Goal: Information Seeking & Learning: Find specific page/section

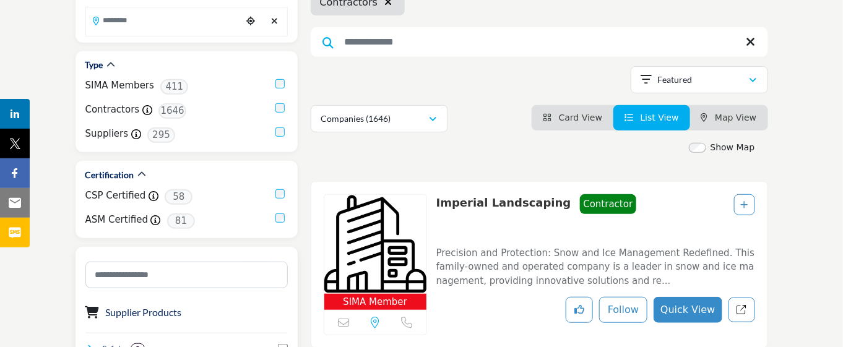
scroll to position [124, 0]
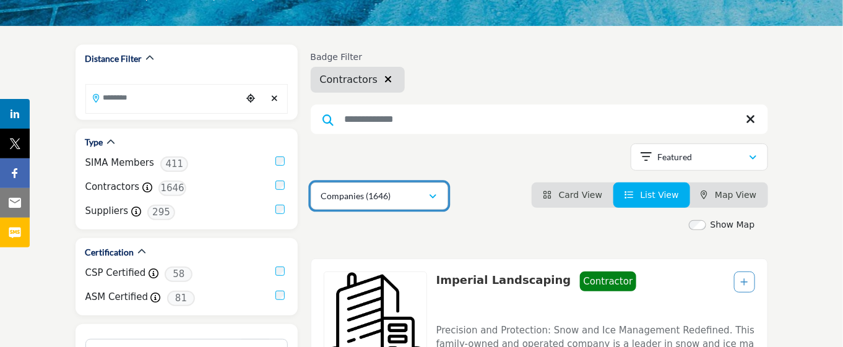
click at [433, 195] on icon "button" at bounding box center [432, 196] width 7 height 9
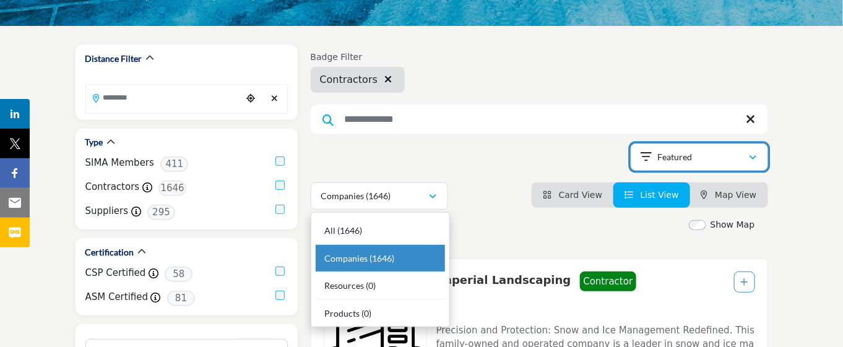
click at [727, 155] on div "Featured" at bounding box center [695, 157] width 108 height 15
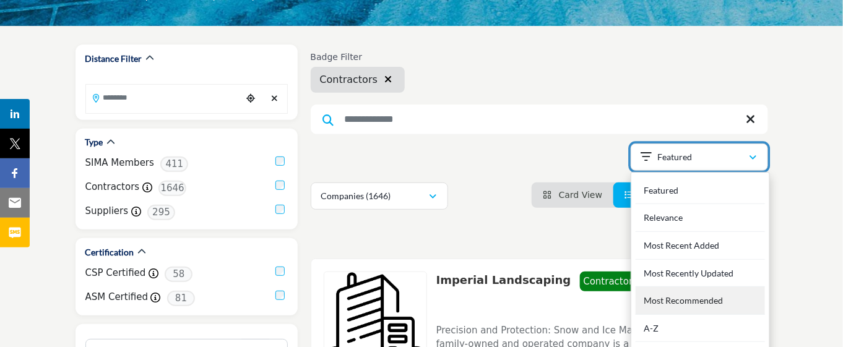
scroll to position [202, 0]
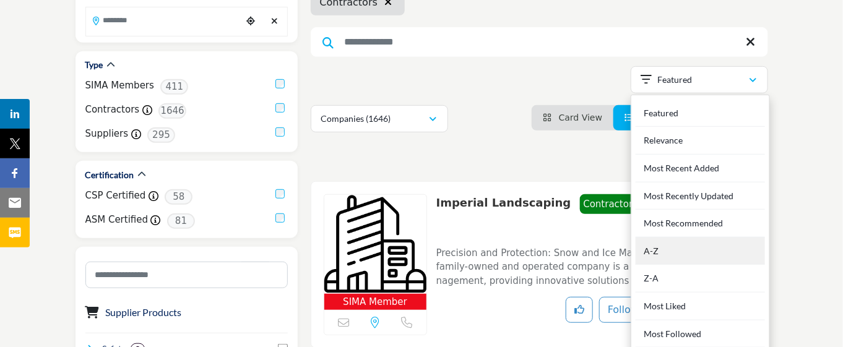
click at [699, 259] on div "A-Z" at bounding box center [699, 252] width 129 height 28
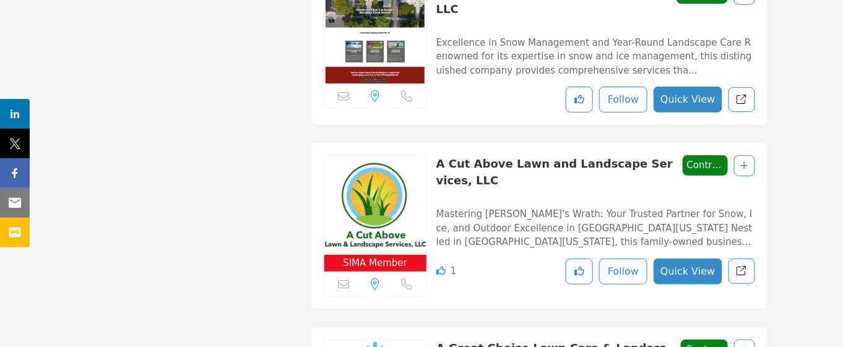
scroll to position [4132, 0]
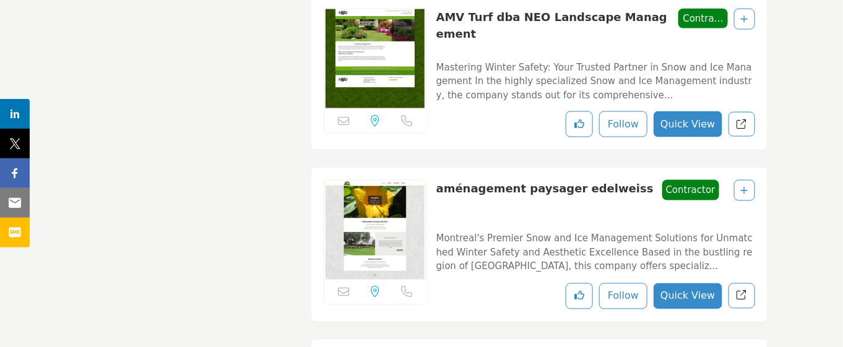
scroll to position [0, 0]
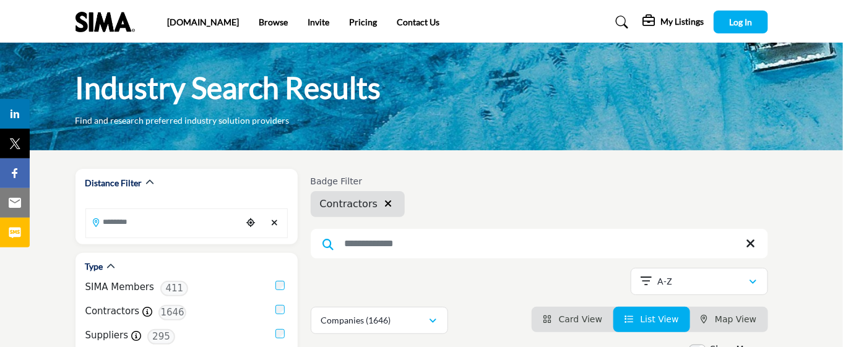
click at [416, 236] on input "Search Keyword" at bounding box center [539, 244] width 457 height 30
type input "*"
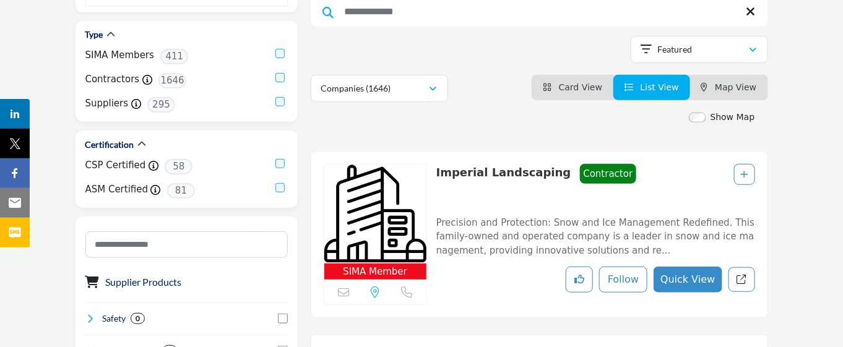
scroll to position [155, 0]
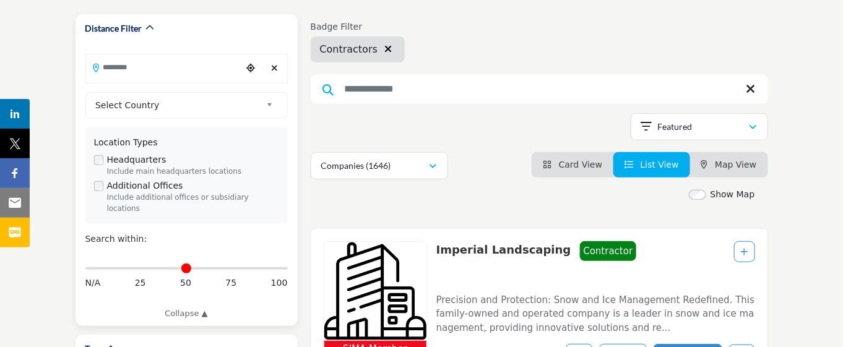
click at [147, 69] on input "Search Location" at bounding box center [164, 67] width 156 height 24
click at [265, 103] on link "Select Country" at bounding box center [183, 105] width 187 height 15
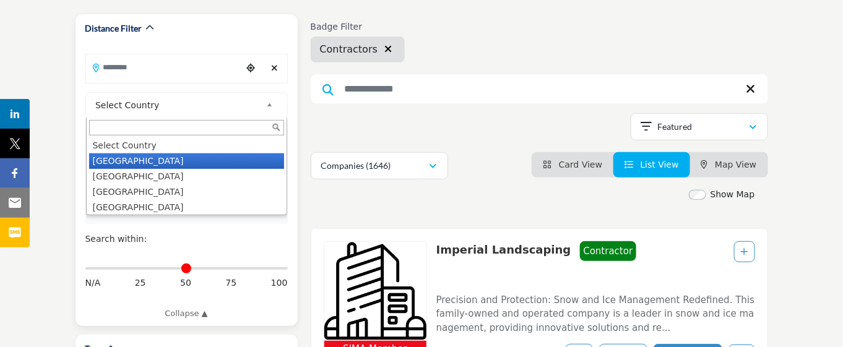
click at [202, 165] on li "United States" at bounding box center [186, 160] width 195 height 15
type input "***"
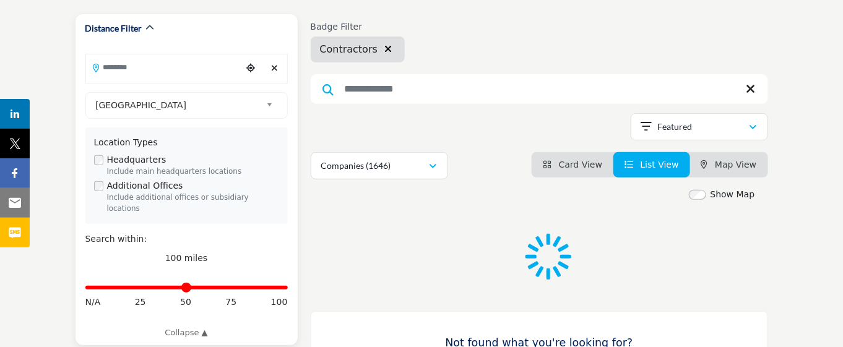
click at [161, 74] on input "Search Location" at bounding box center [164, 67] width 156 height 24
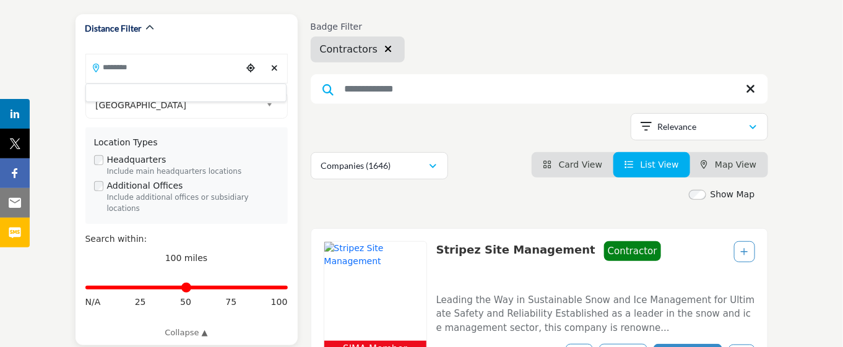
click at [109, 69] on input "Search Location" at bounding box center [164, 67] width 156 height 24
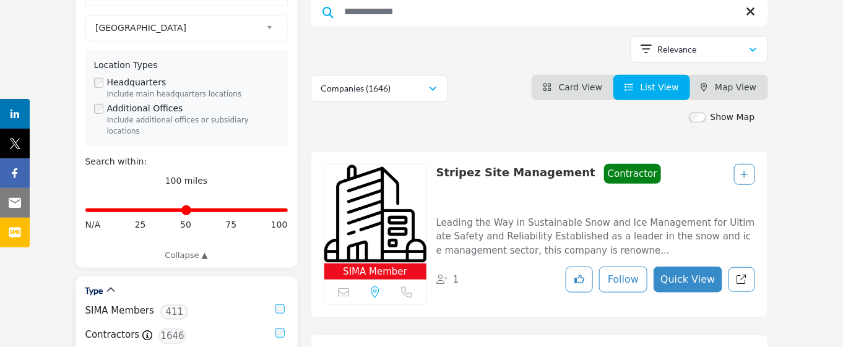
scroll to position [155, 0]
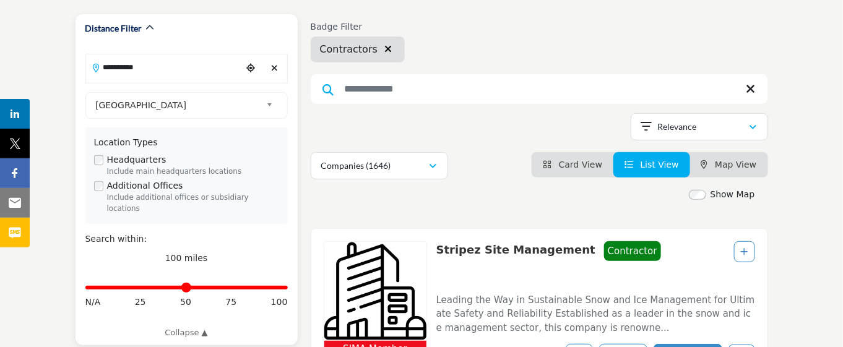
click at [177, 75] on input "**********" at bounding box center [164, 67] width 156 height 24
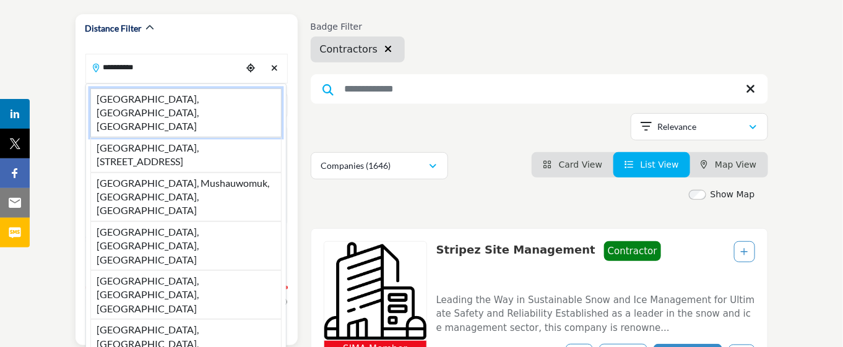
click at [118, 106] on li "[GEOGRAPHIC_DATA], [GEOGRAPHIC_DATA], [GEOGRAPHIC_DATA]" at bounding box center [185, 112] width 191 height 49
type input "**********"
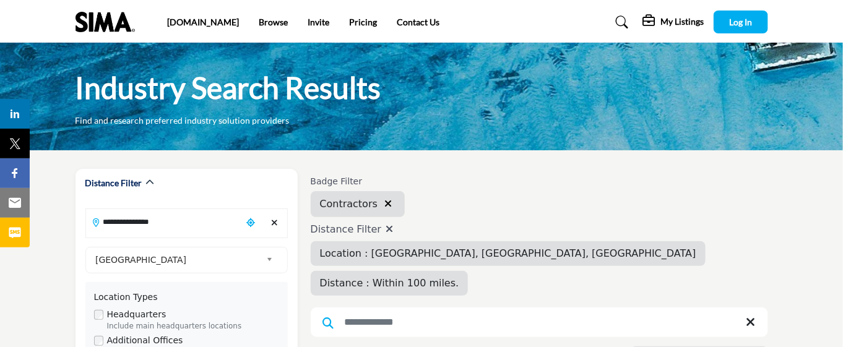
scroll to position [155, 0]
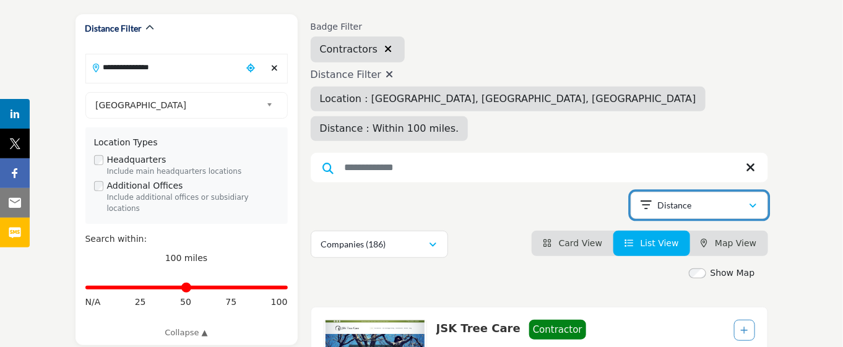
click at [731, 198] on div "Distance" at bounding box center [695, 205] width 108 height 15
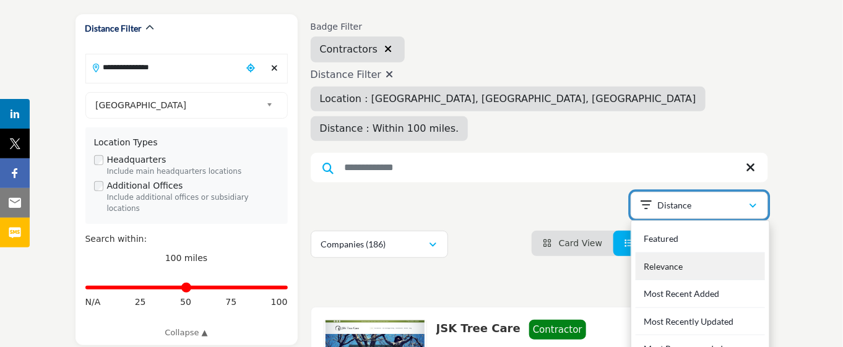
scroll to position [232, 0]
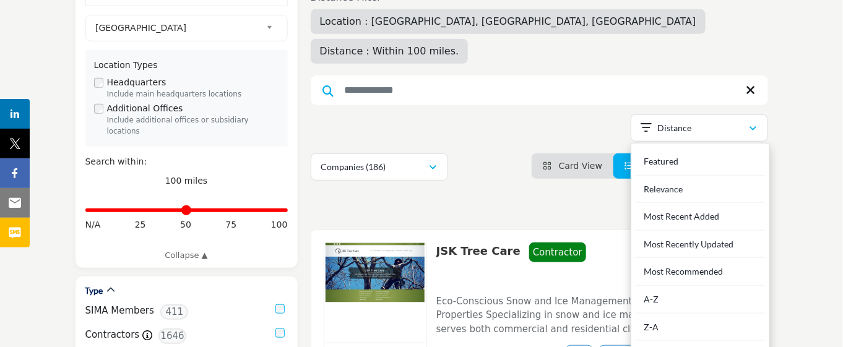
click at [719, 286] on div "A-Z" at bounding box center [699, 300] width 129 height 28
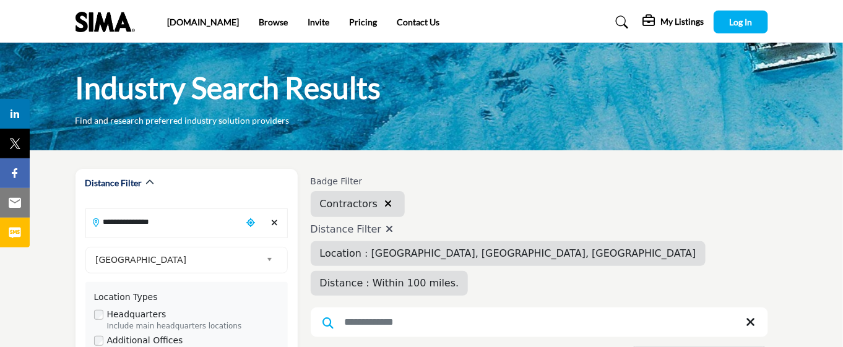
scroll to position [77, 0]
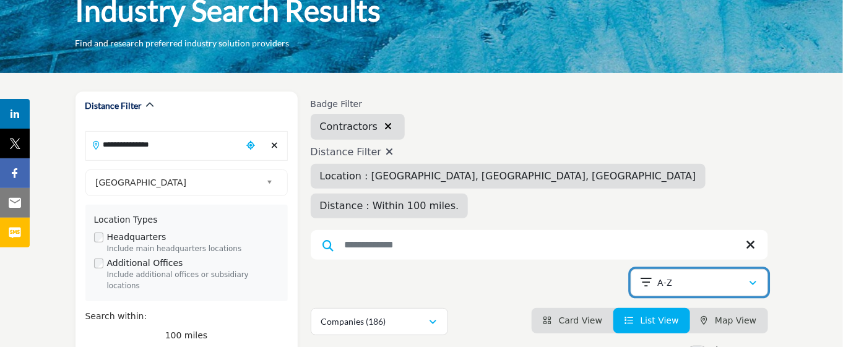
click at [677, 275] on div "A-Z" at bounding box center [695, 282] width 108 height 15
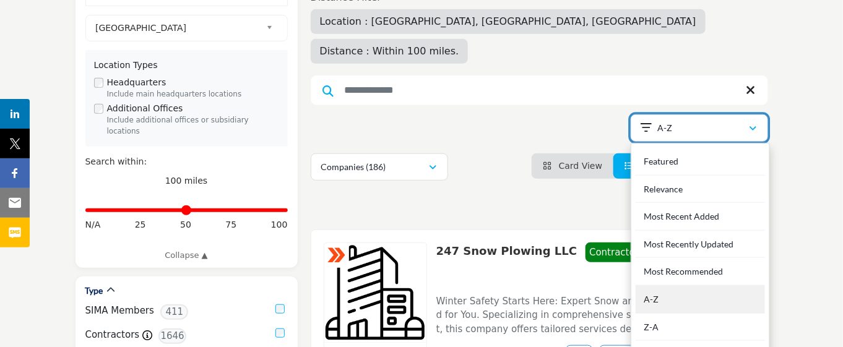
scroll to position [309, 0]
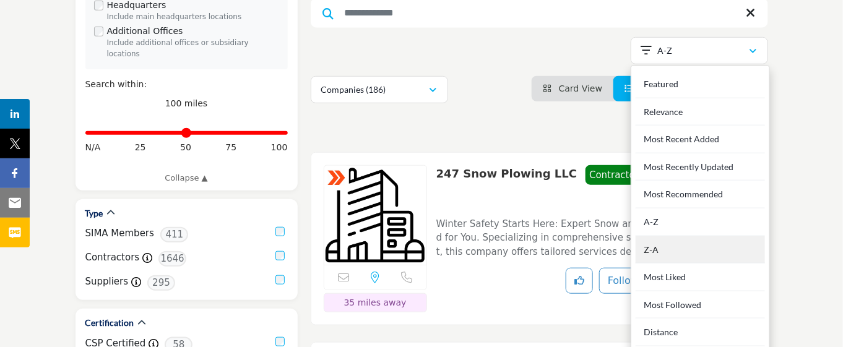
click at [684, 236] on div "Z-A" at bounding box center [699, 250] width 129 height 28
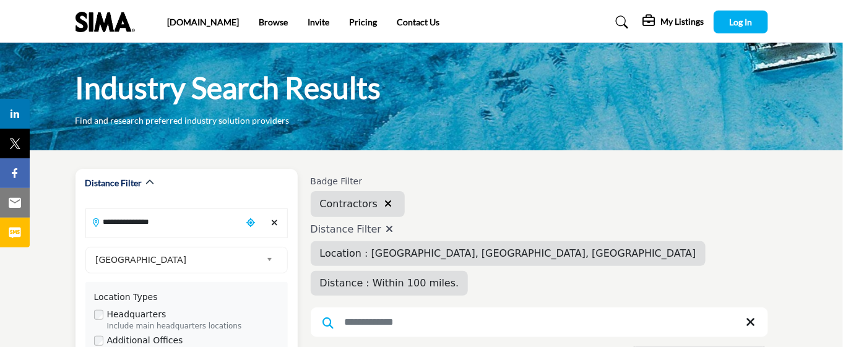
click at [182, 238] on div "**********" at bounding box center [186, 350] width 202 height 285
click at [180, 226] on input "**********" at bounding box center [164, 222] width 156 height 24
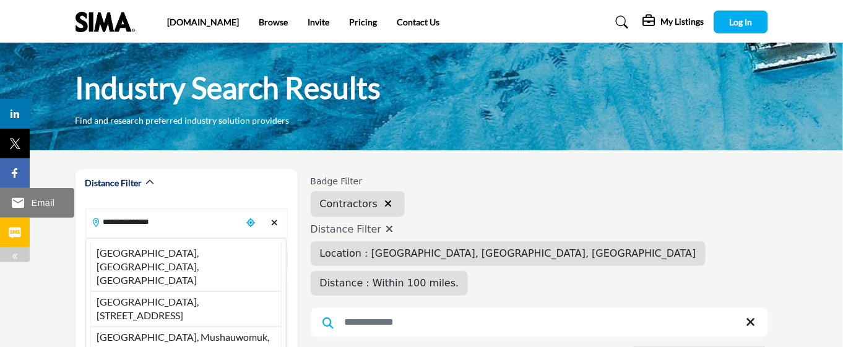
drag, startPoint x: 182, startPoint y: 218, endPoint x: 22, endPoint y: 206, distance: 160.1
paste input "Search Location"
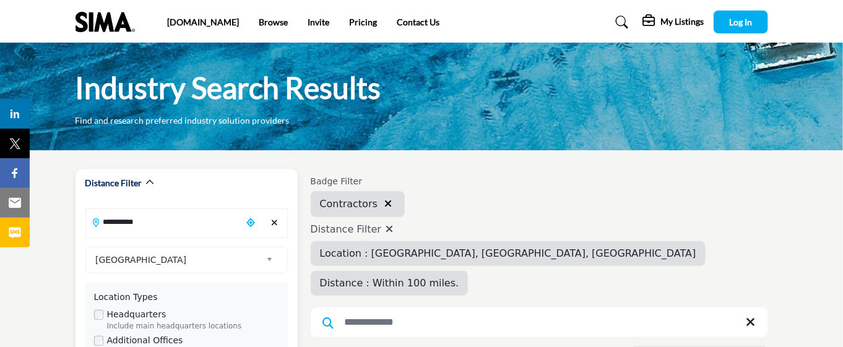
click at [199, 218] on input "**********" at bounding box center [164, 222] width 156 height 24
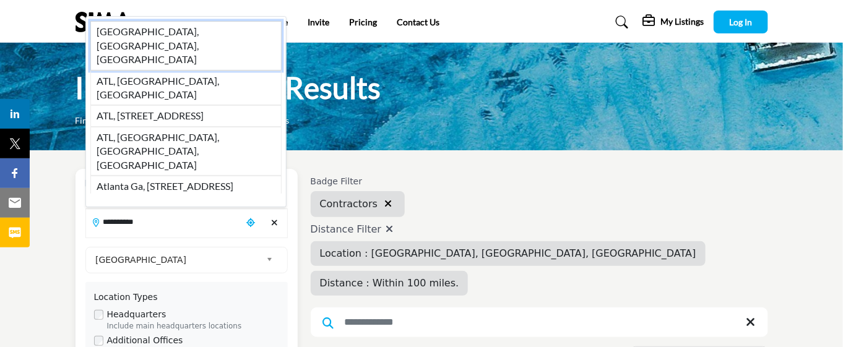
click at [176, 70] on li "[GEOGRAPHIC_DATA], [GEOGRAPHIC_DATA], [GEOGRAPHIC_DATA]" at bounding box center [185, 45] width 191 height 49
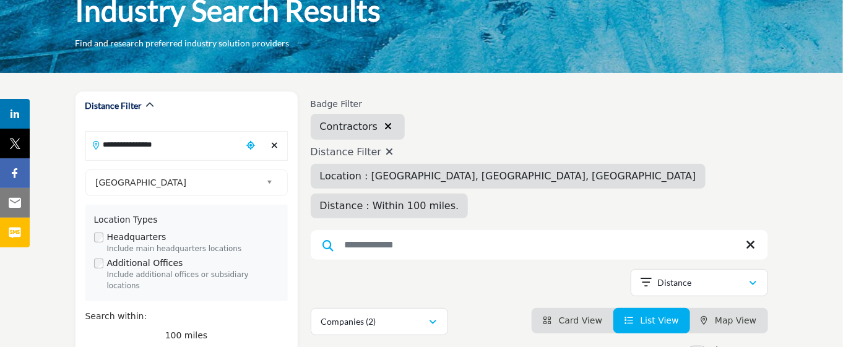
scroll to position [155, 0]
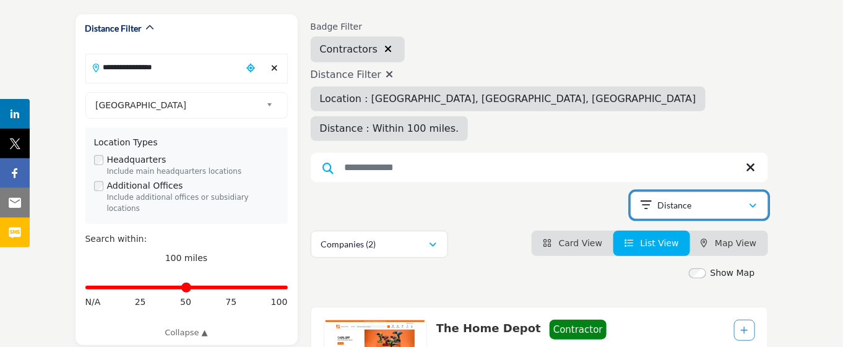
click at [724, 198] on div "Distance" at bounding box center [695, 205] width 108 height 15
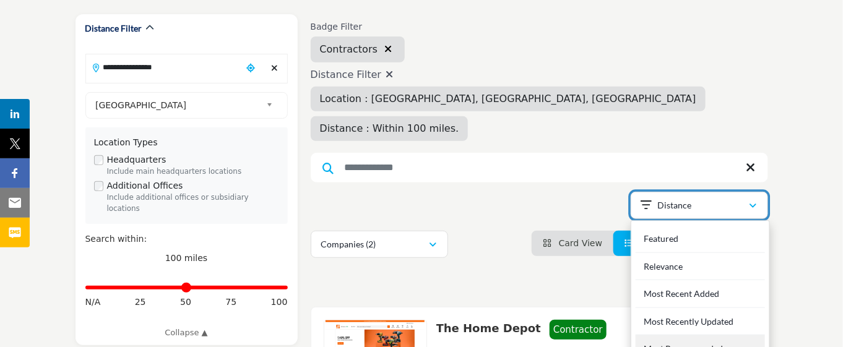
scroll to position [309, 0]
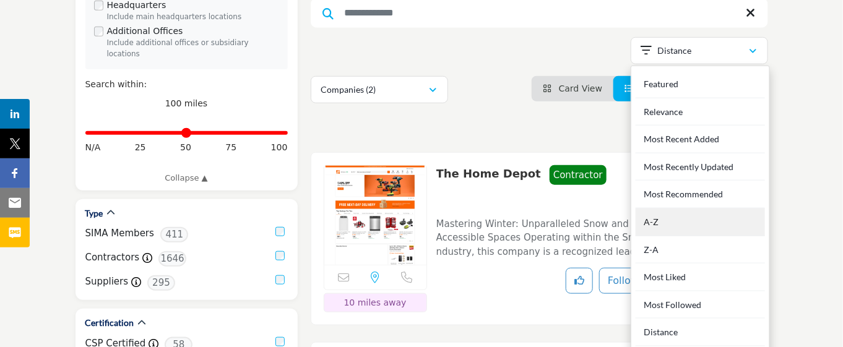
click at [685, 208] on div "A-Z" at bounding box center [699, 222] width 129 height 28
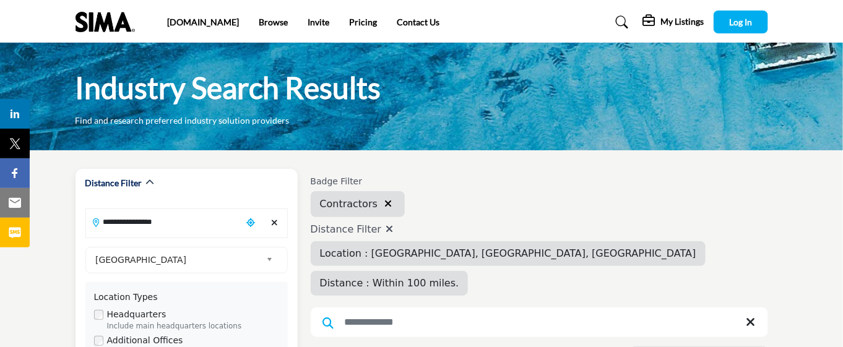
click at [190, 212] on input "**********" at bounding box center [164, 222] width 156 height 24
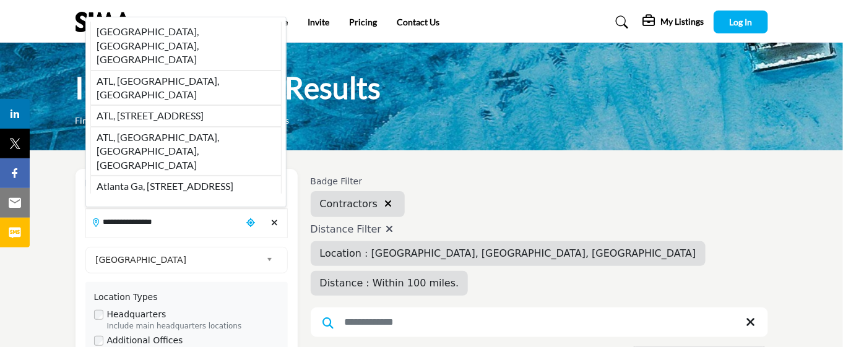
drag, startPoint x: 191, startPoint y: 217, endPoint x: 34, endPoint y: 194, distance: 158.1
paste input "Search Location"
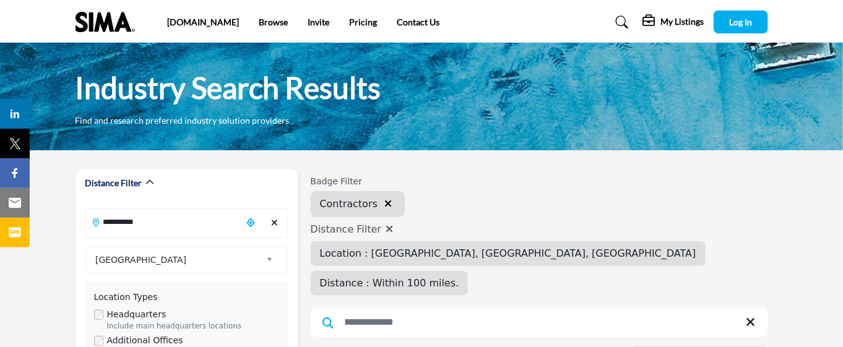
click at [180, 221] on input "**********" at bounding box center [164, 222] width 156 height 24
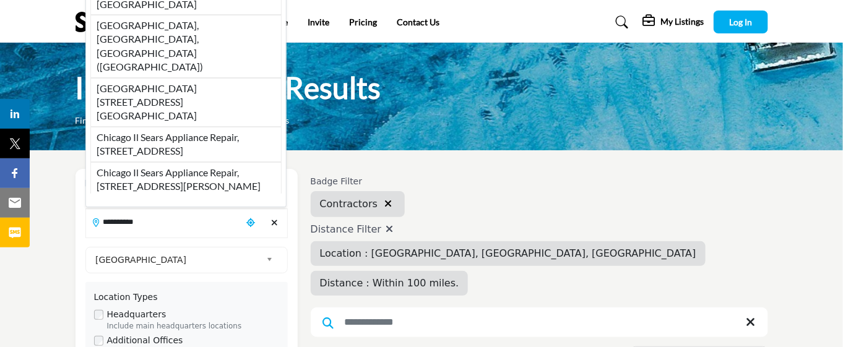
drag, startPoint x: 153, startPoint y: 28, endPoint x: 315, endPoint y: 105, distance: 179.1
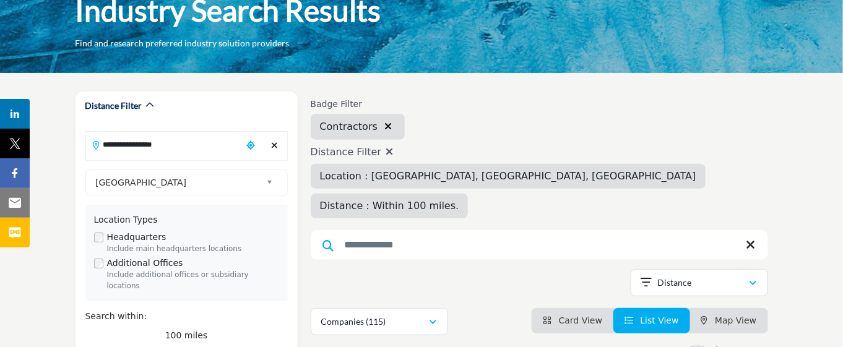
scroll to position [155, 0]
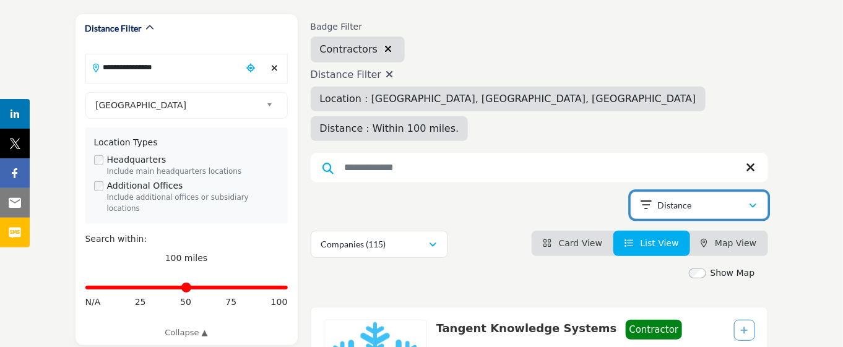
click at [760, 192] on button "Distance" at bounding box center [698, 205] width 137 height 27
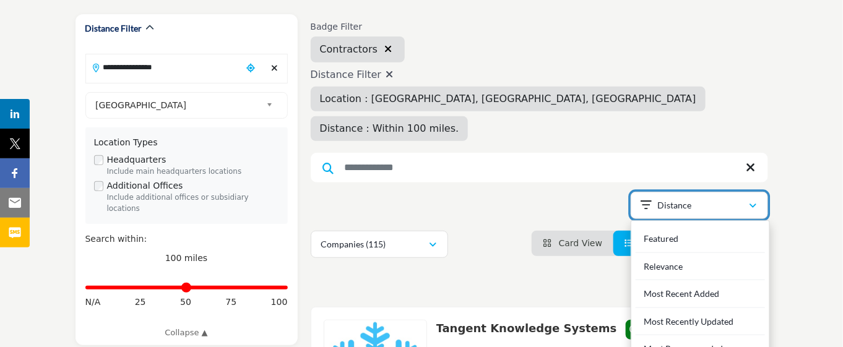
scroll to position [387, 0]
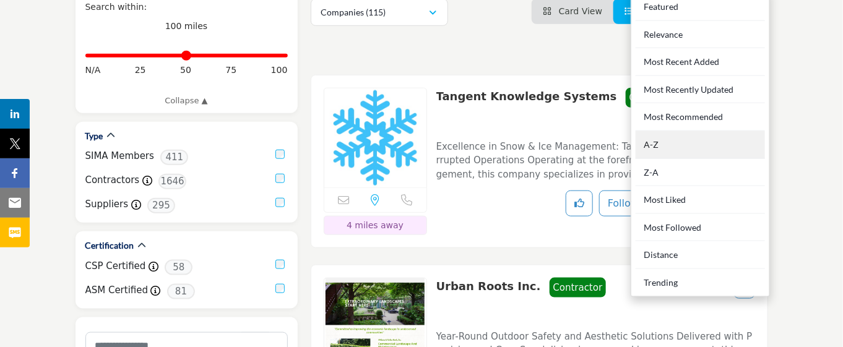
click at [698, 131] on div "A-Z" at bounding box center [699, 145] width 129 height 28
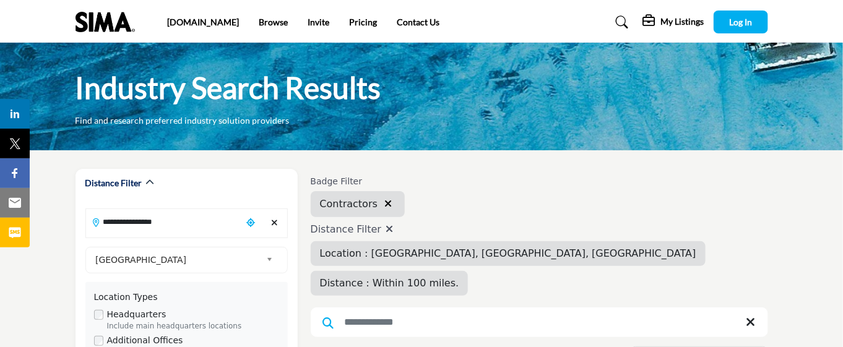
scroll to position [155, 0]
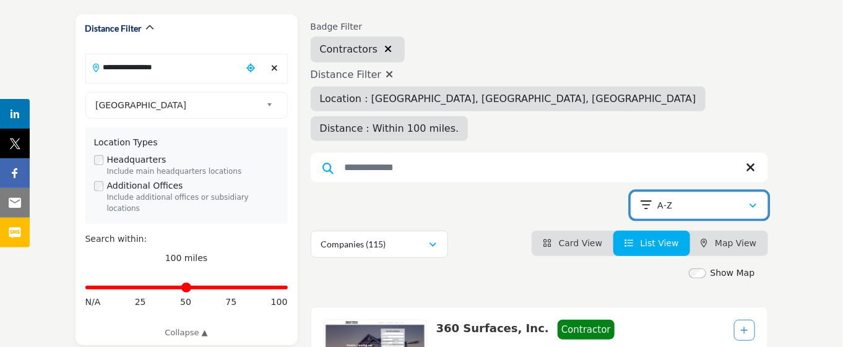
click at [739, 198] on div "A-Z" at bounding box center [695, 205] width 108 height 15
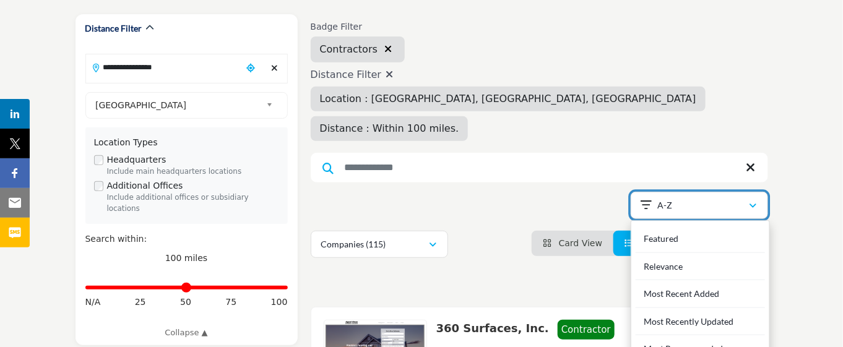
scroll to position [309, 0]
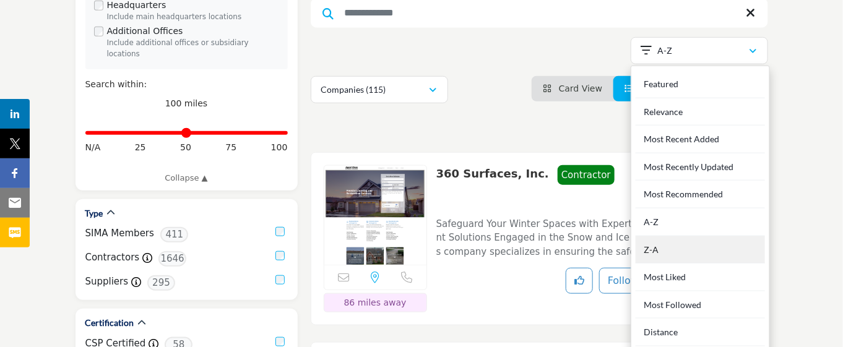
click at [699, 236] on div "Z-A" at bounding box center [699, 250] width 129 height 28
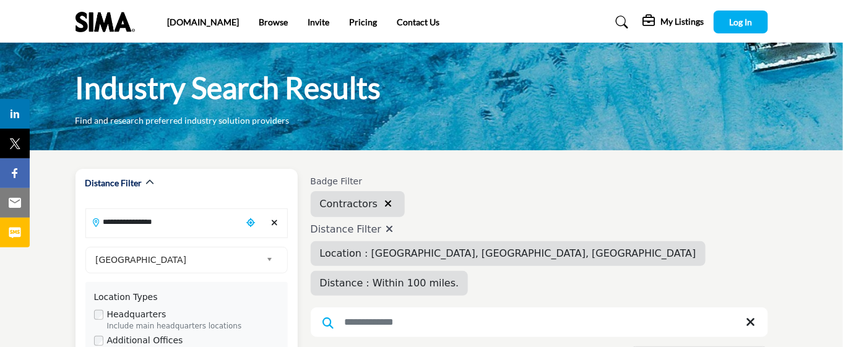
click at [200, 225] on input "**********" at bounding box center [164, 222] width 156 height 24
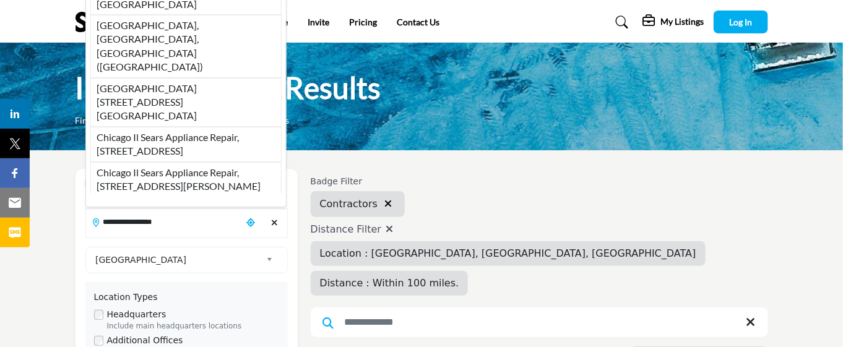
drag, startPoint x: 199, startPoint y: 225, endPoint x: 58, endPoint y: 209, distance: 142.5
paste input "Search Location"
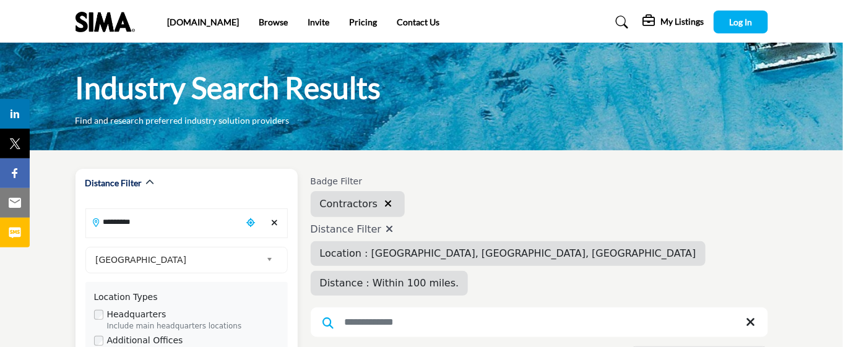
click at [159, 221] on input "*********" at bounding box center [164, 222] width 156 height 24
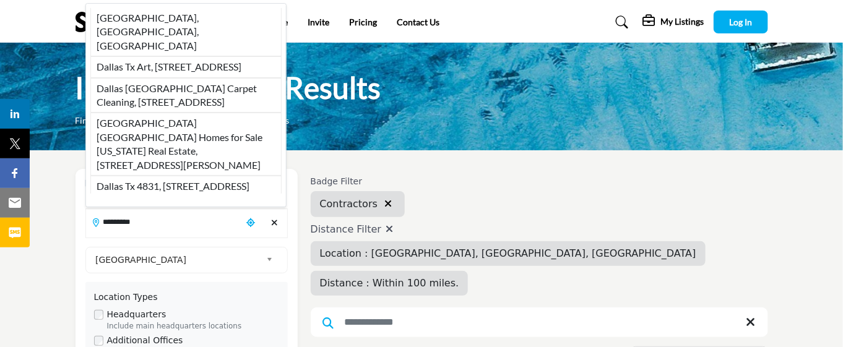
click at [132, 40] on li "Dallas, TX, USA" at bounding box center [185, 32] width 191 height 48
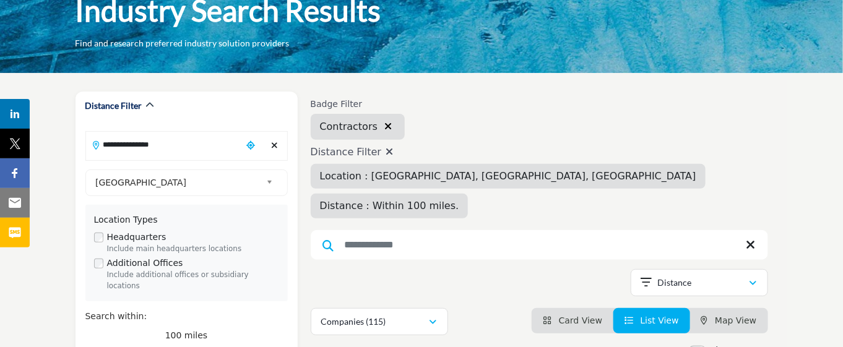
scroll to position [155, 0]
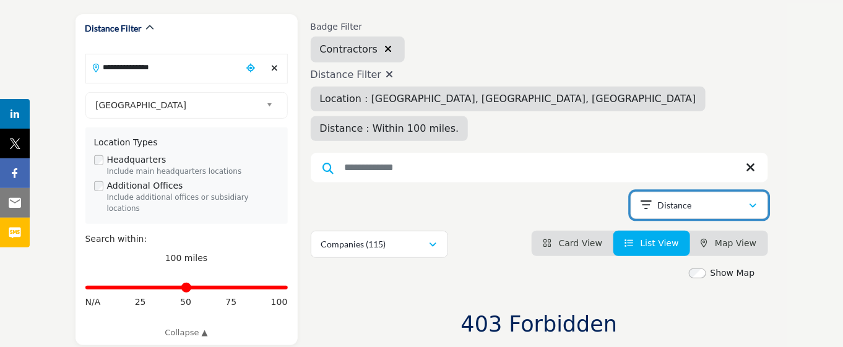
click at [753, 202] on icon "button" at bounding box center [752, 206] width 7 height 9
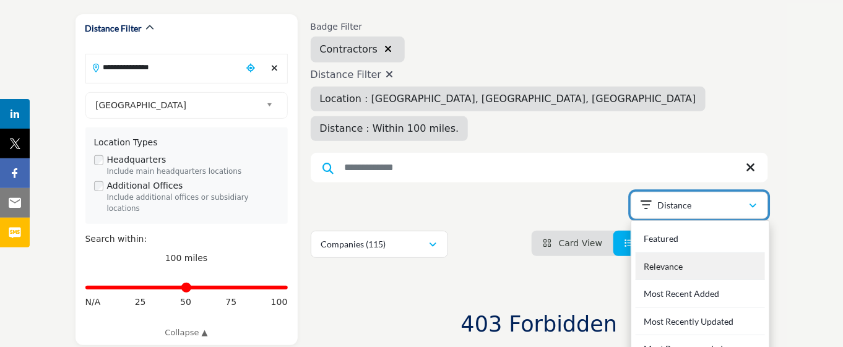
scroll to position [309, 0]
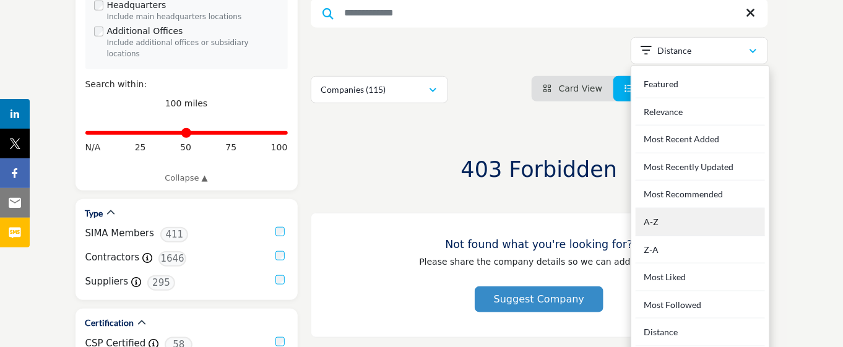
click at [707, 208] on div "A-Z" at bounding box center [699, 222] width 129 height 28
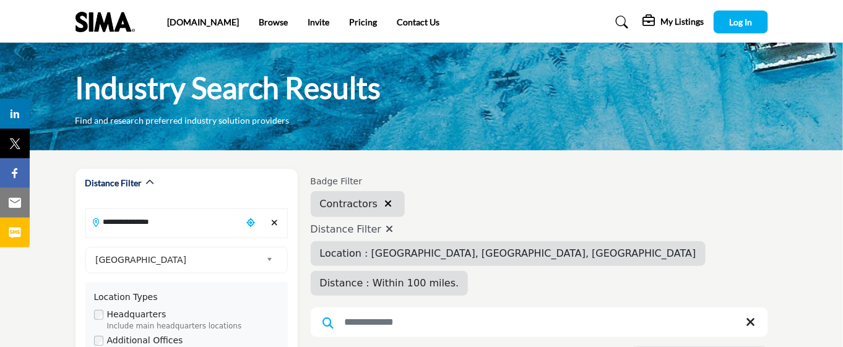
drag, startPoint x: 109, startPoint y: 221, endPoint x: 43, endPoint y: 212, distance: 66.1
paste input "Search Location"
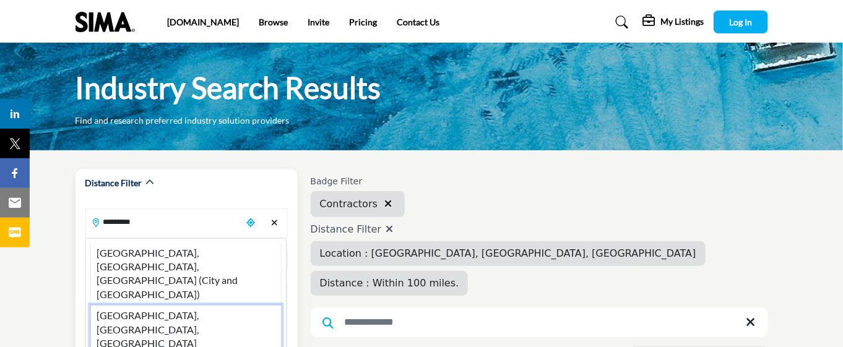
click at [166, 305] on li "[GEOGRAPHIC_DATA], [GEOGRAPHIC_DATA], [GEOGRAPHIC_DATA]" at bounding box center [185, 329] width 191 height 49
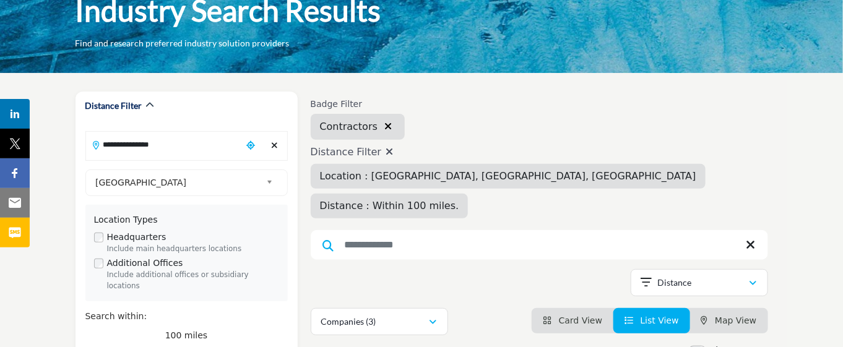
scroll to position [155, 0]
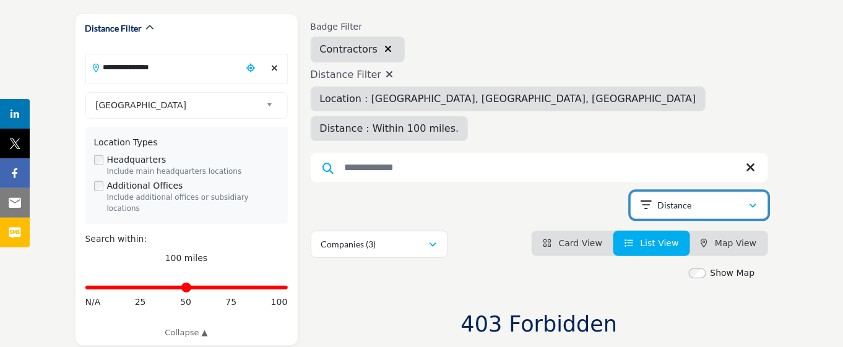
click at [708, 198] on div "Distance" at bounding box center [695, 205] width 108 height 15
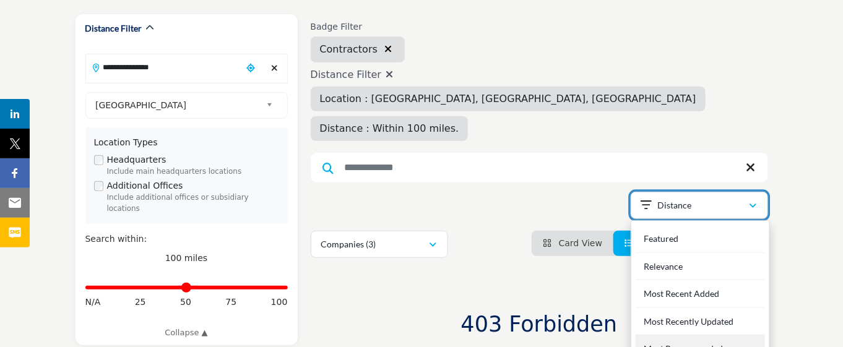
scroll to position [309, 0]
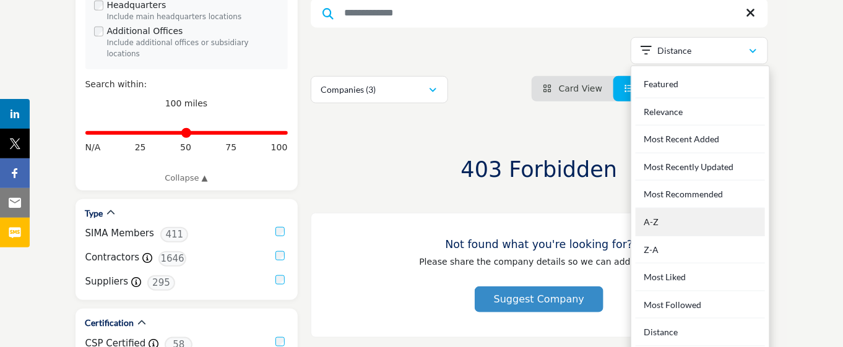
click at [690, 208] on div "A-Z" at bounding box center [699, 222] width 129 height 28
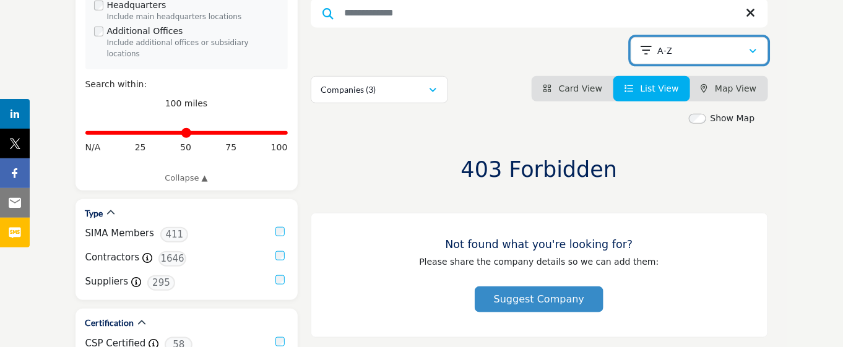
click at [698, 43] on div "A-Z" at bounding box center [695, 50] width 108 height 15
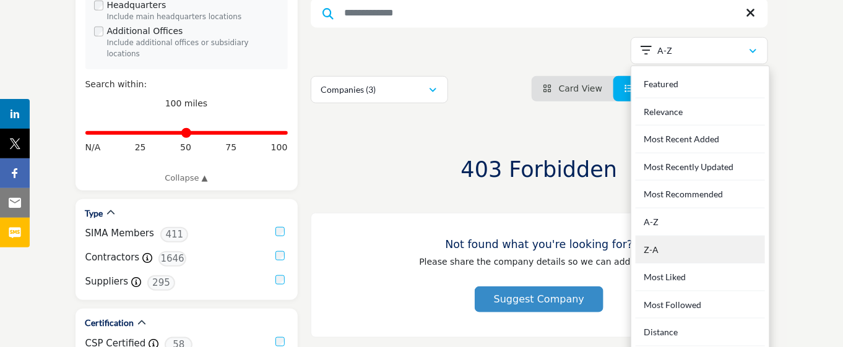
click at [665, 236] on div "Z-A" at bounding box center [699, 250] width 129 height 28
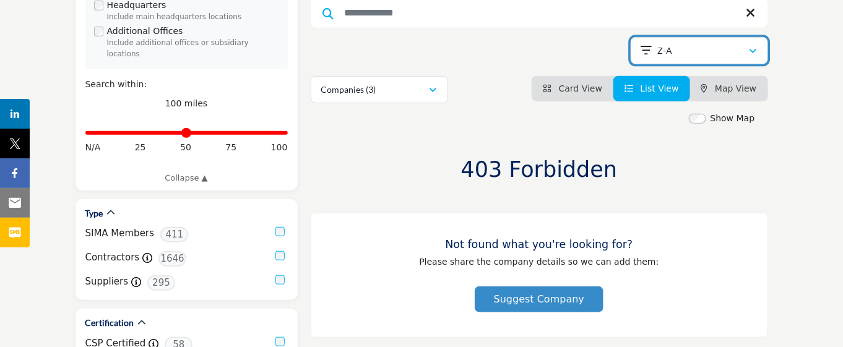
click at [701, 43] on div "Z-A" at bounding box center [695, 50] width 108 height 15
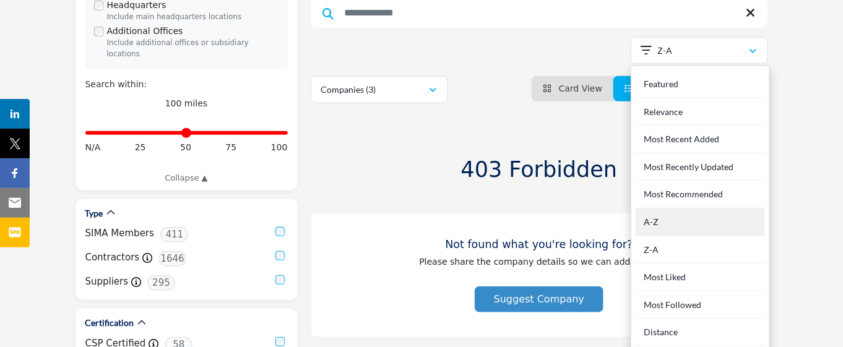
click at [682, 208] on div "A-Z" at bounding box center [699, 222] width 129 height 28
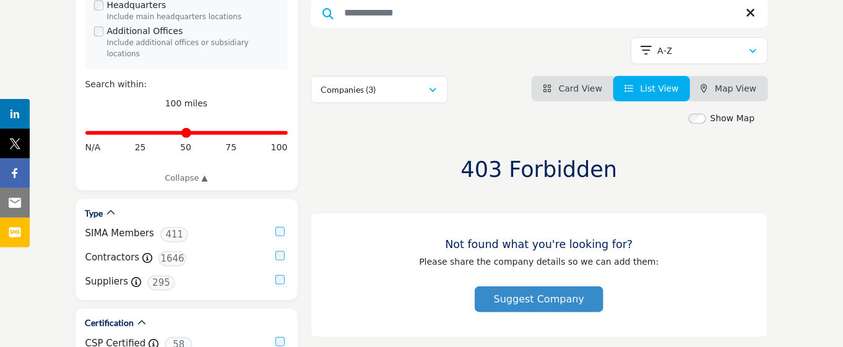
scroll to position [155, 0]
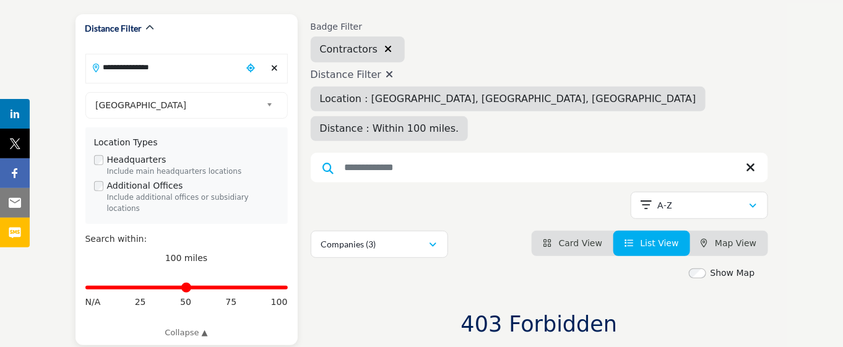
click at [193, 69] on input "**********" at bounding box center [164, 67] width 156 height 24
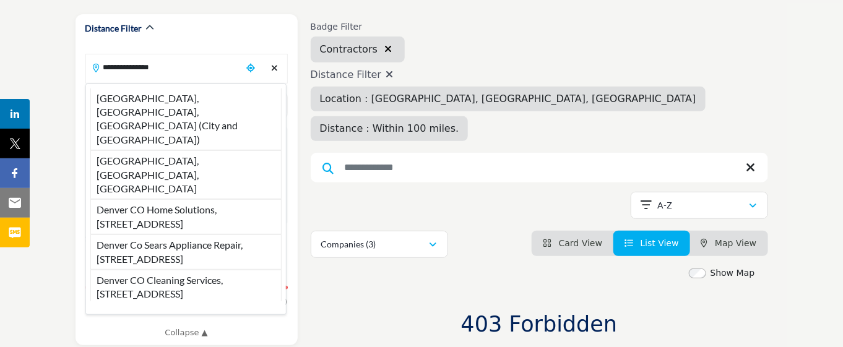
drag, startPoint x: 194, startPoint y: 69, endPoint x: 23, endPoint y: 81, distance: 171.2
paste input "Search Location"
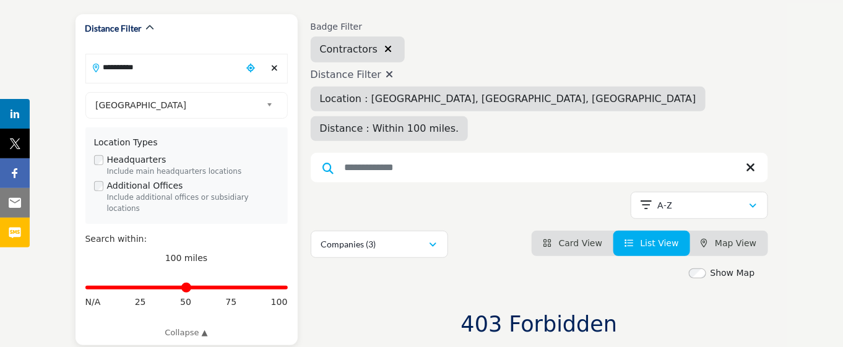
click at [171, 71] on input "**********" at bounding box center [164, 67] width 156 height 24
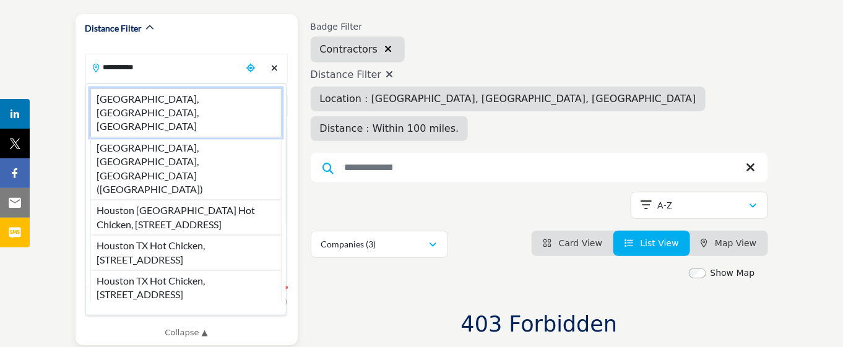
click at [173, 104] on li "[GEOGRAPHIC_DATA], [GEOGRAPHIC_DATA], [GEOGRAPHIC_DATA]" at bounding box center [185, 112] width 191 height 49
type input "**********"
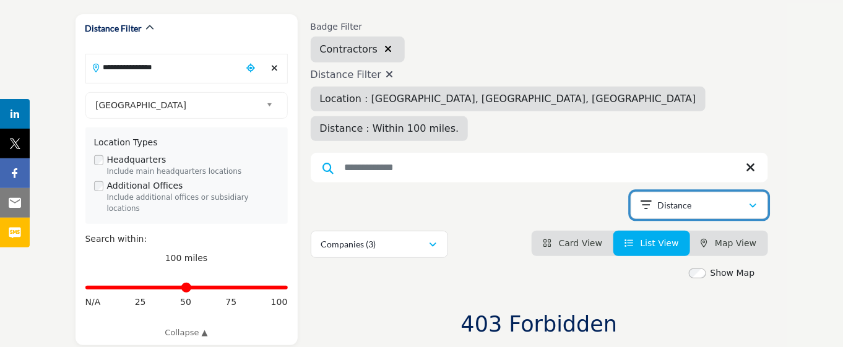
click at [723, 198] on div "Distance" at bounding box center [695, 205] width 108 height 15
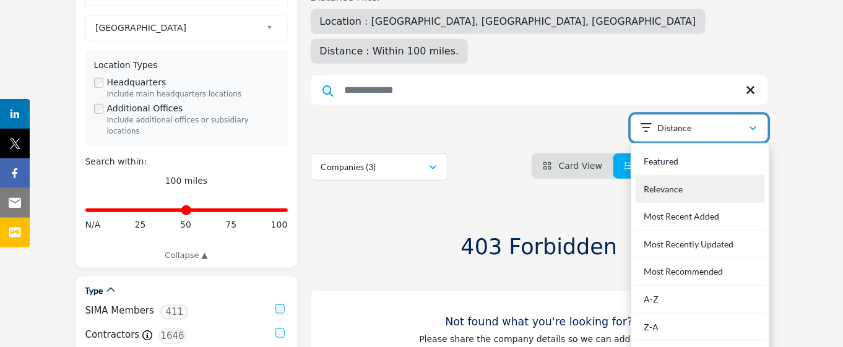
scroll to position [309, 0]
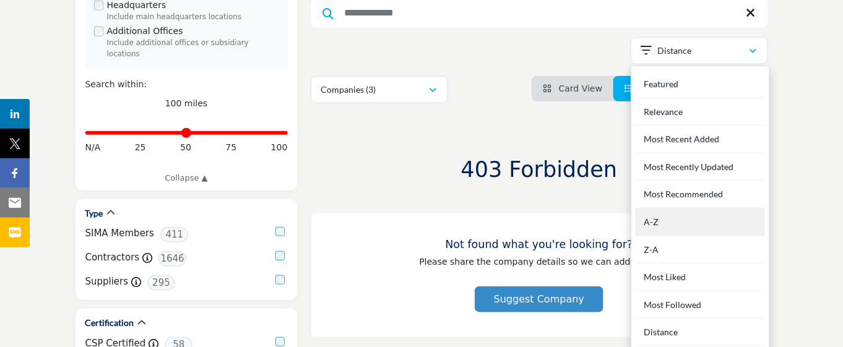
click at [678, 208] on div "A-Z" at bounding box center [699, 222] width 129 height 28
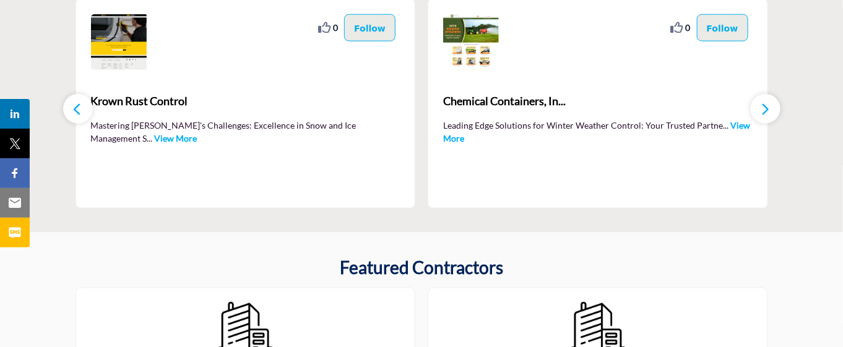
scroll to position [309, 0]
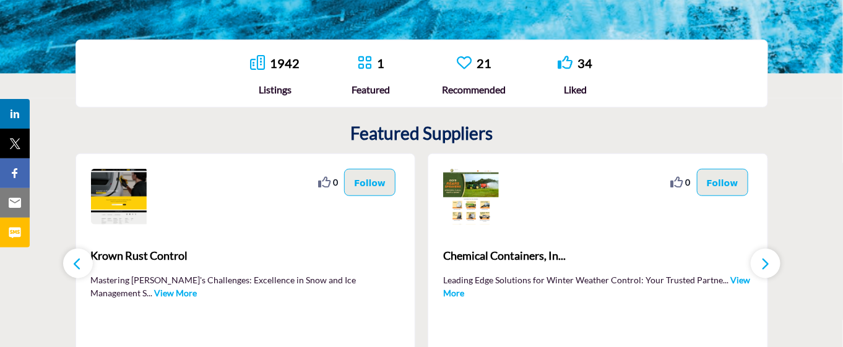
click at [272, 61] on link "1942" at bounding box center [285, 63] width 30 height 15
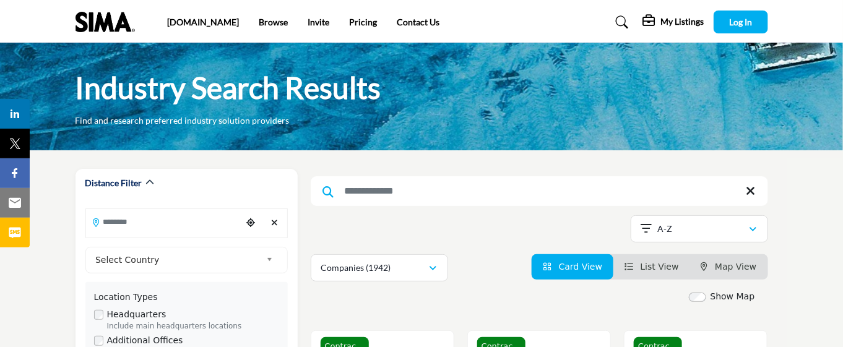
scroll to position [77, 0]
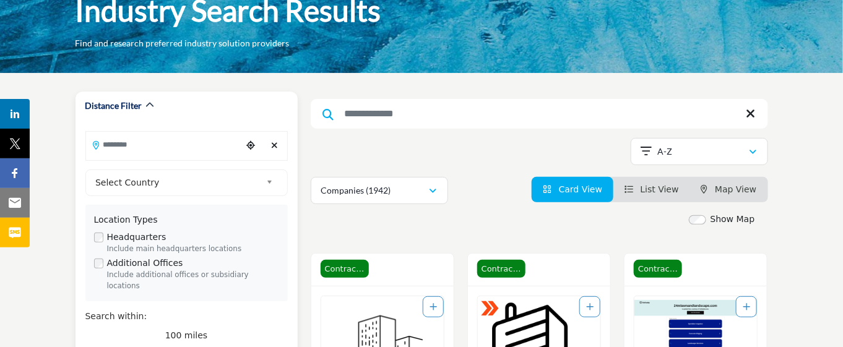
click at [160, 148] on input "Search Location" at bounding box center [164, 144] width 156 height 24
click at [136, 152] on input "Search Location" at bounding box center [164, 144] width 156 height 24
paste input "**********"
click at [168, 148] on input "**********" at bounding box center [164, 144] width 156 height 24
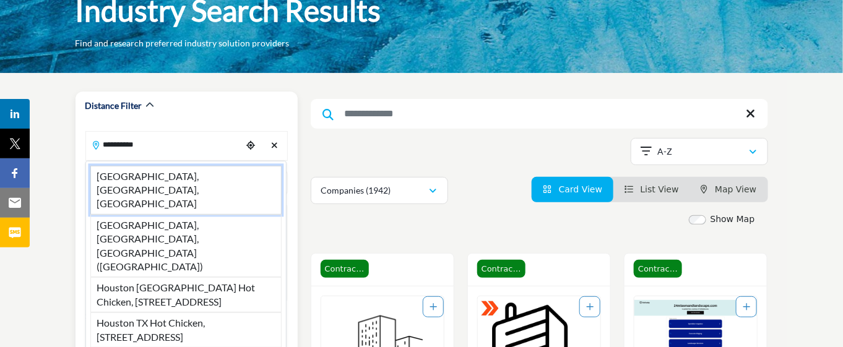
click at [165, 170] on li "[GEOGRAPHIC_DATA], [GEOGRAPHIC_DATA], [GEOGRAPHIC_DATA]" at bounding box center [185, 190] width 191 height 49
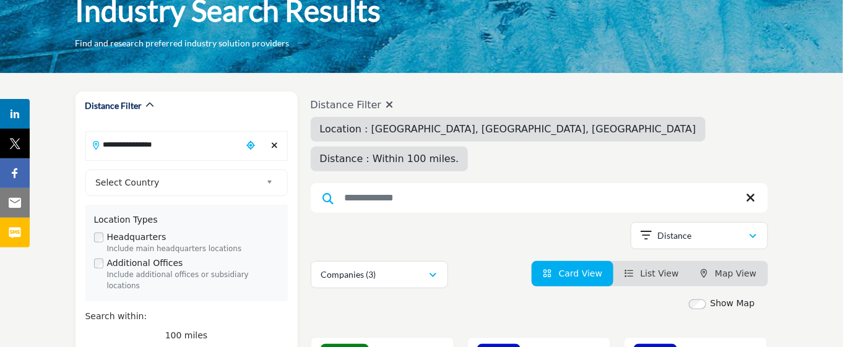
scroll to position [155, 0]
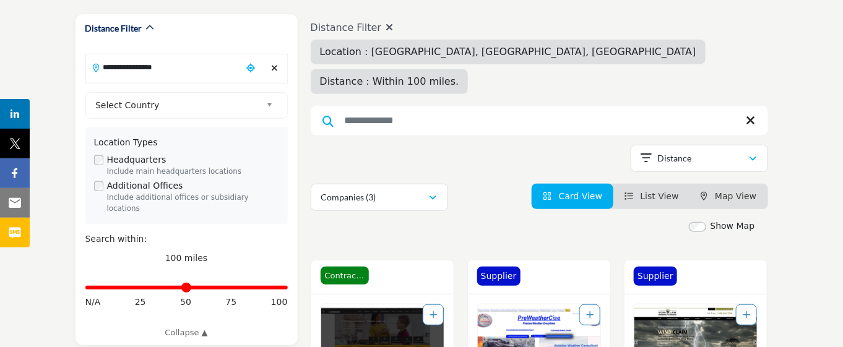
click at [652, 191] on span "List View" at bounding box center [659, 196] width 38 height 10
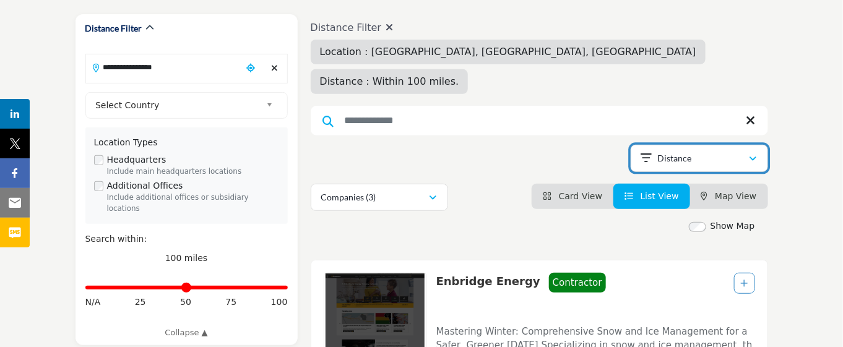
click at [758, 145] on button "Distance" at bounding box center [698, 158] width 137 height 27
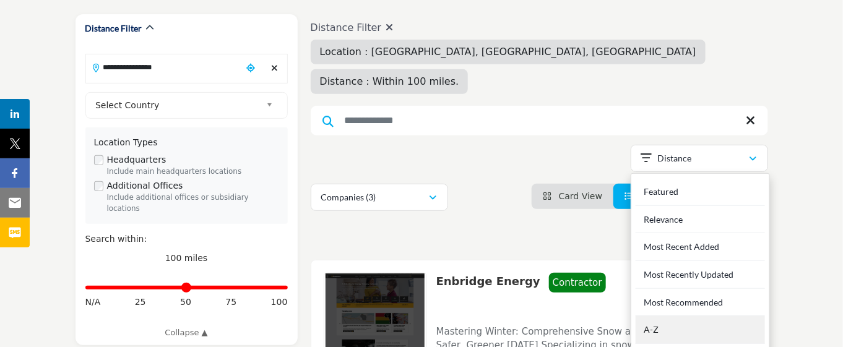
click at [689, 316] on div "A-Z" at bounding box center [699, 330] width 129 height 28
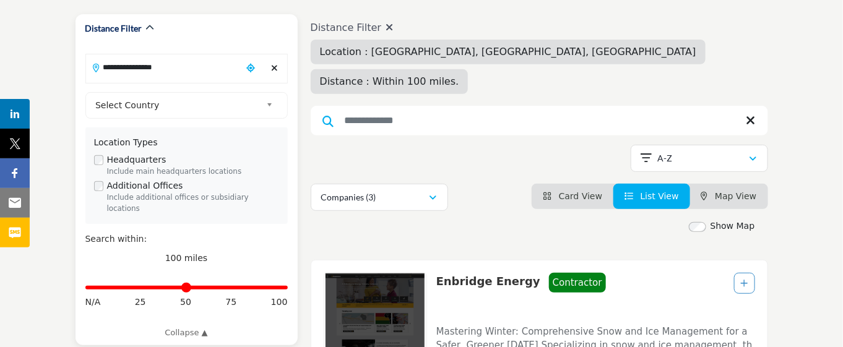
click at [189, 70] on input "**********" at bounding box center [164, 67] width 156 height 24
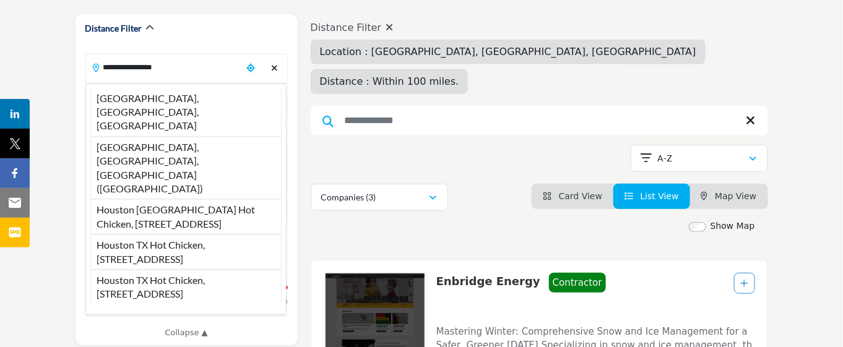
drag, startPoint x: 166, startPoint y: 71, endPoint x: 12, endPoint y: 68, distance: 154.1
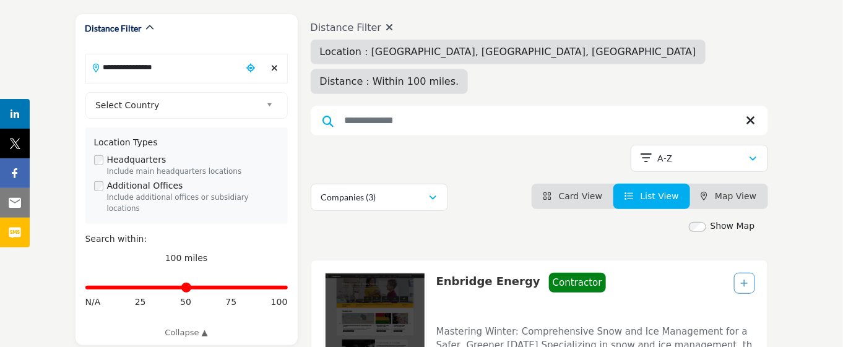
paste input "Search Location"
click at [168, 69] on input "*********" at bounding box center [164, 67] width 156 height 24
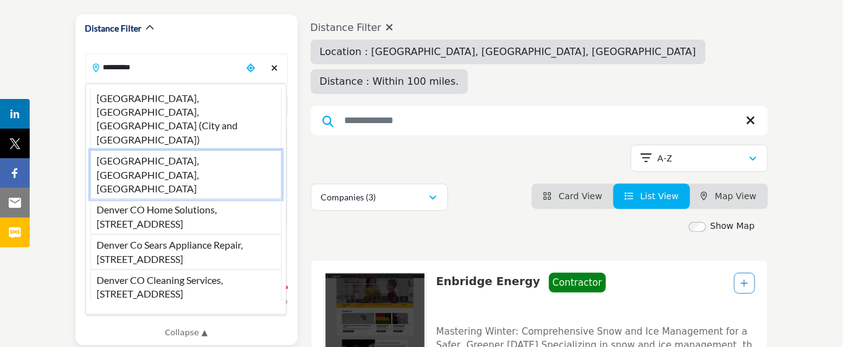
click at [161, 150] on li "[GEOGRAPHIC_DATA], [GEOGRAPHIC_DATA], [GEOGRAPHIC_DATA]" at bounding box center [185, 174] width 191 height 49
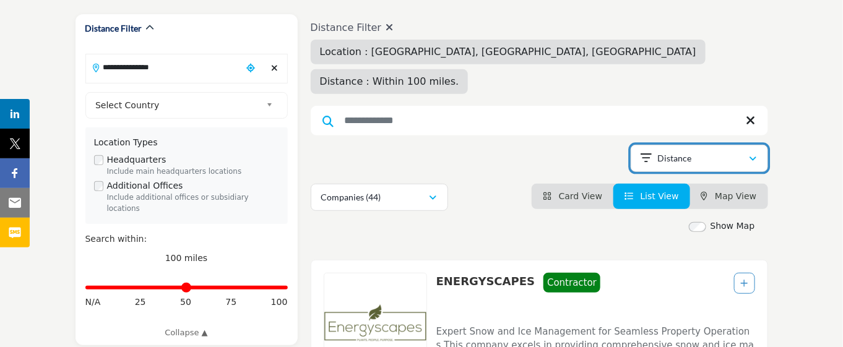
click at [741, 151] on div "Distance" at bounding box center [695, 158] width 108 height 15
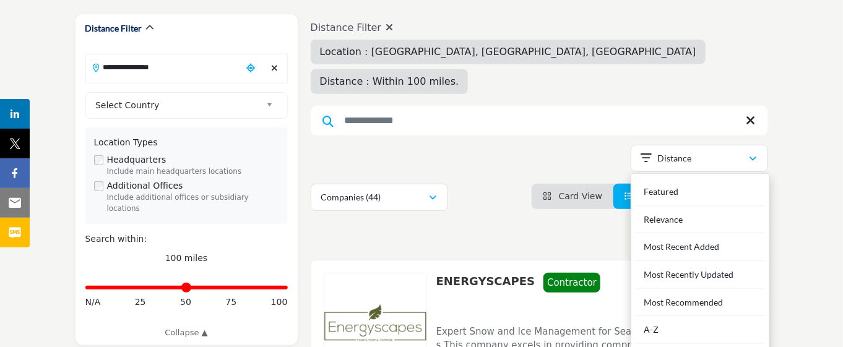
click at [674, 316] on div "A-Z" at bounding box center [699, 330] width 129 height 28
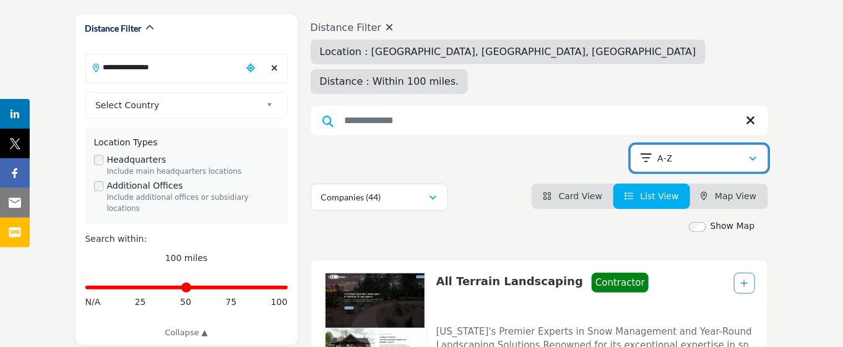
click at [747, 151] on div "A-Z" at bounding box center [695, 158] width 108 height 15
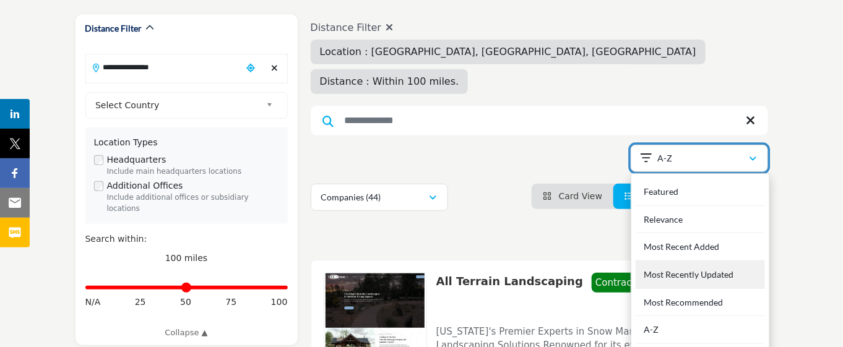
scroll to position [232, 0]
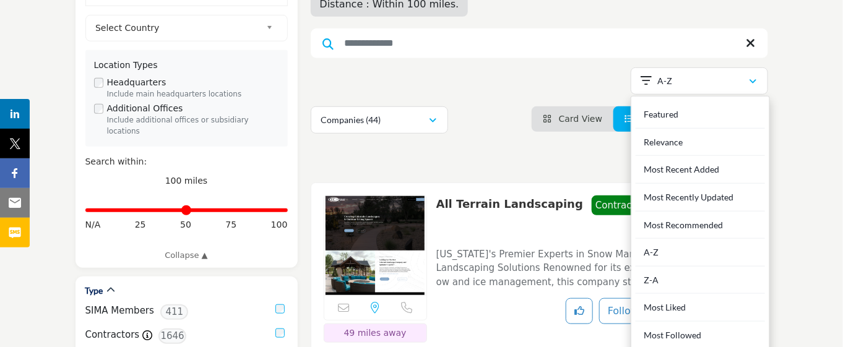
click at [684, 267] on div "Z-A" at bounding box center [699, 281] width 129 height 28
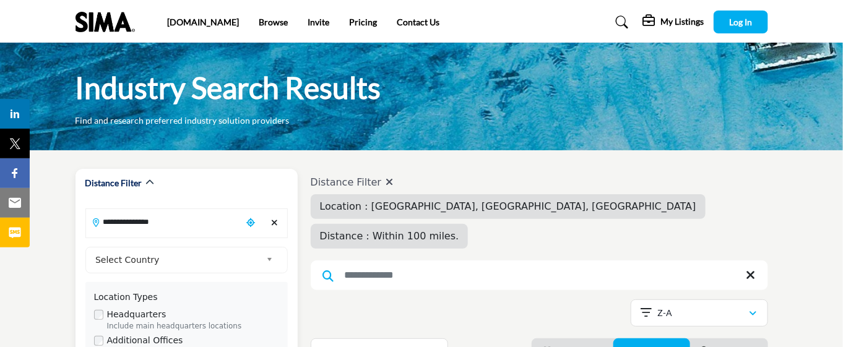
click at [161, 218] on input "**********" at bounding box center [164, 222] width 156 height 24
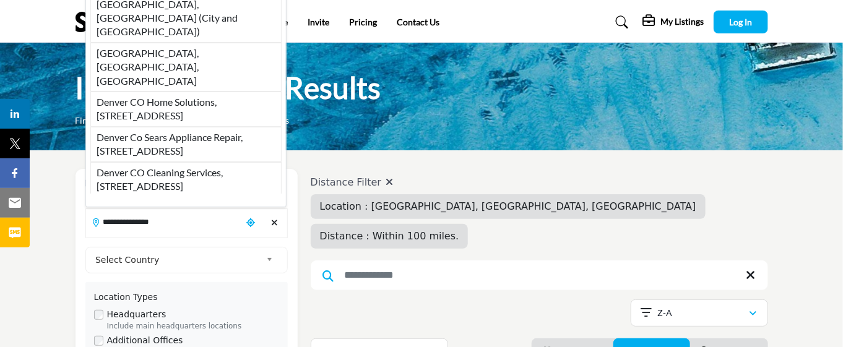
drag, startPoint x: 179, startPoint y: 224, endPoint x: 41, endPoint y: 219, distance: 137.4
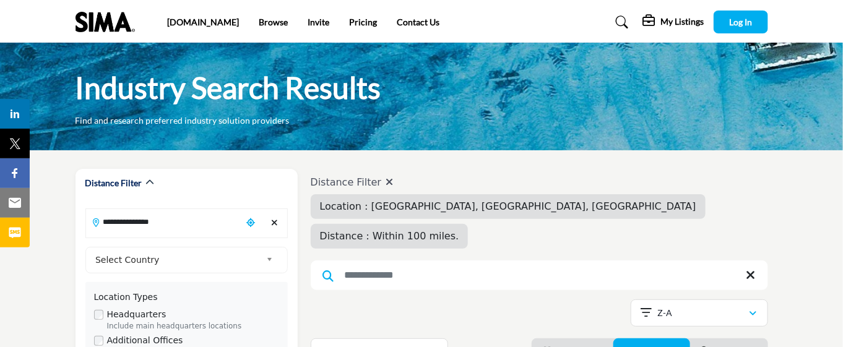
paste input "Search Location"
click at [164, 225] on input "**********" at bounding box center [164, 222] width 156 height 24
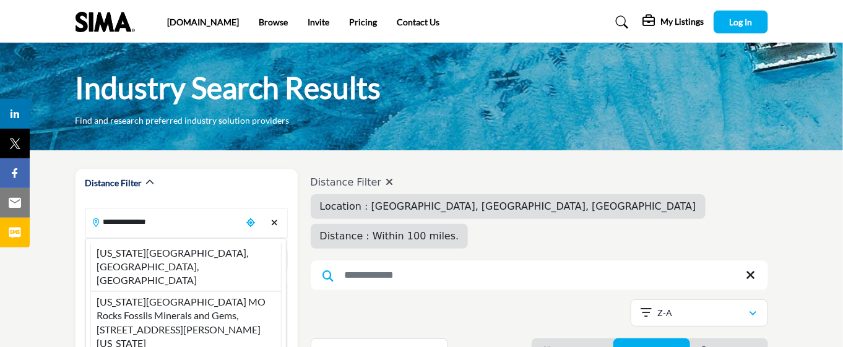
click at [170, 252] on li "[US_STATE][GEOGRAPHIC_DATA], [GEOGRAPHIC_DATA], [GEOGRAPHIC_DATA]" at bounding box center [185, 267] width 191 height 48
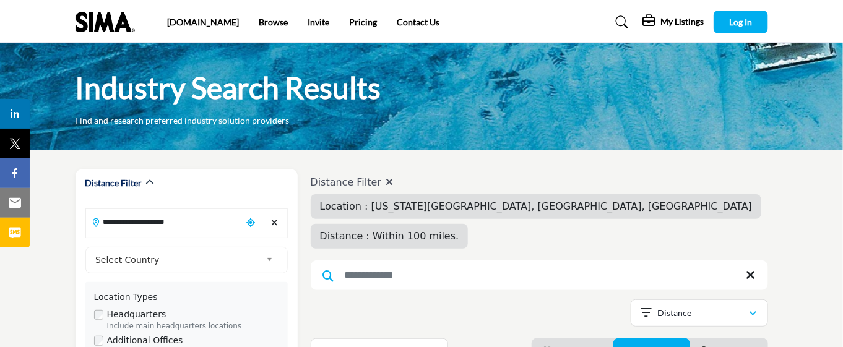
scroll to position [155, 0]
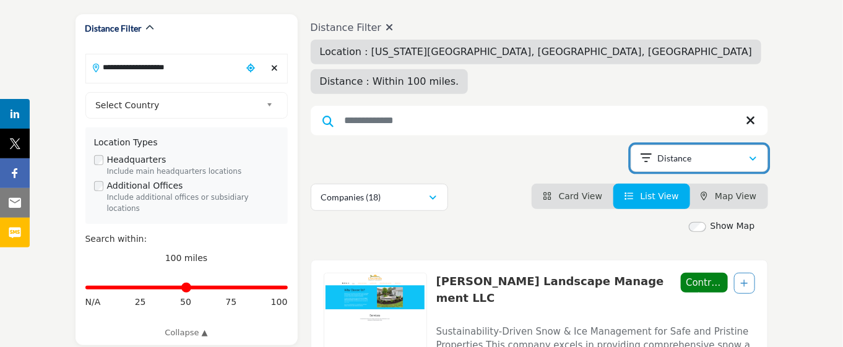
click at [708, 151] on div "Distance" at bounding box center [695, 158] width 108 height 15
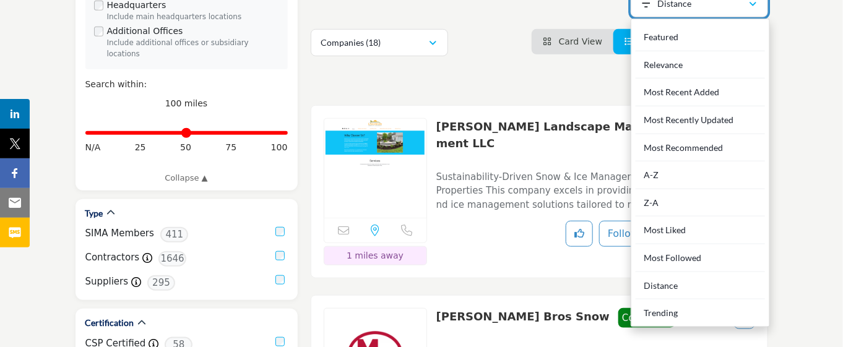
scroll to position [232, 0]
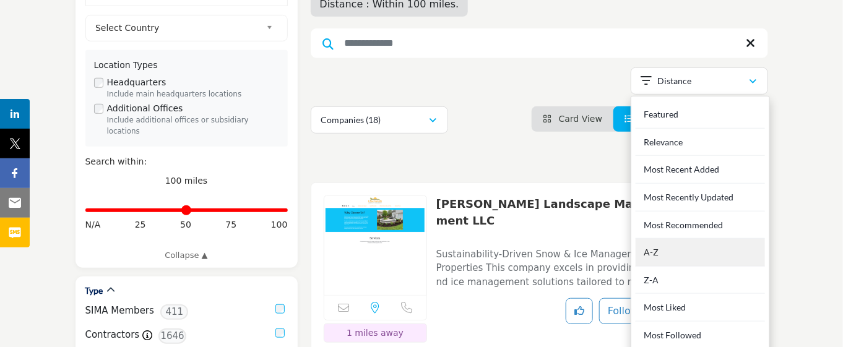
click at [679, 239] on div "A-Z" at bounding box center [699, 253] width 129 height 28
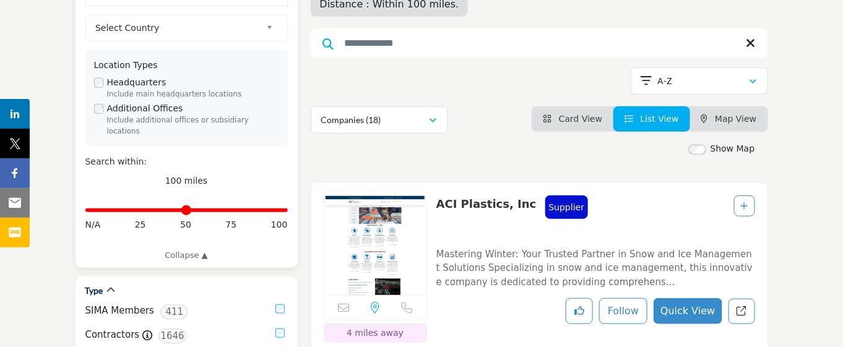
scroll to position [155, 0]
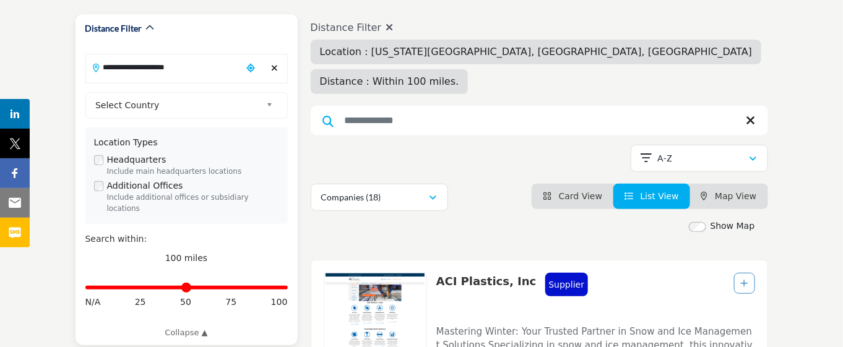
click at [199, 77] on input "**********" at bounding box center [164, 67] width 156 height 24
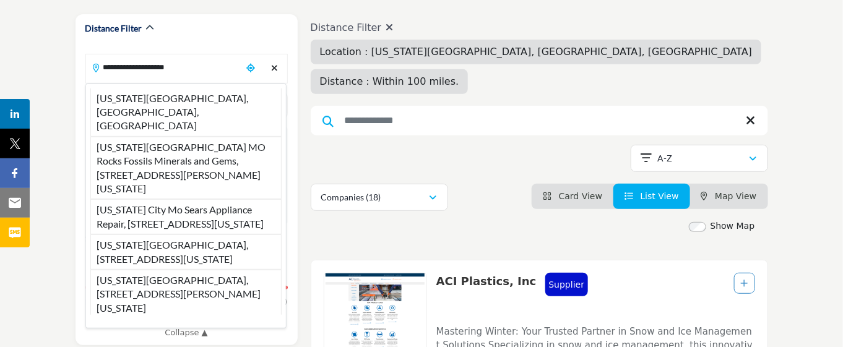
drag, startPoint x: 199, startPoint y: 78, endPoint x: 32, endPoint y: 67, distance: 167.4
paste input "Search Location"
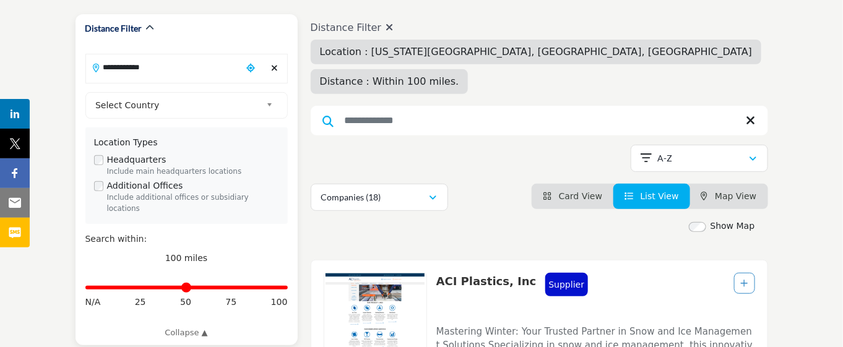
click at [158, 71] on input "**********" at bounding box center [164, 67] width 156 height 24
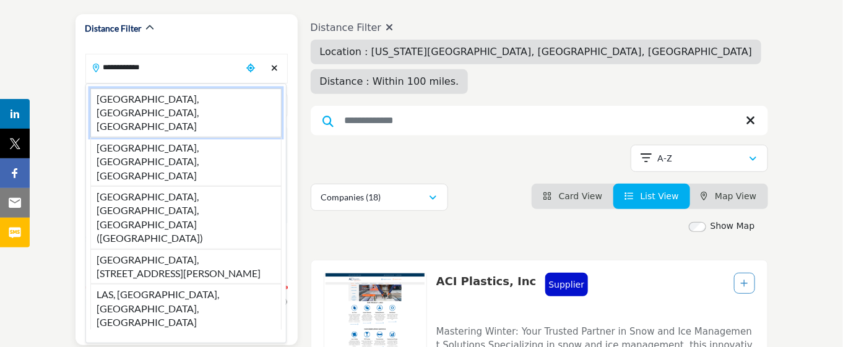
click at [171, 101] on li "[GEOGRAPHIC_DATA], [GEOGRAPHIC_DATA], [GEOGRAPHIC_DATA]" at bounding box center [185, 112] width 191 height 49
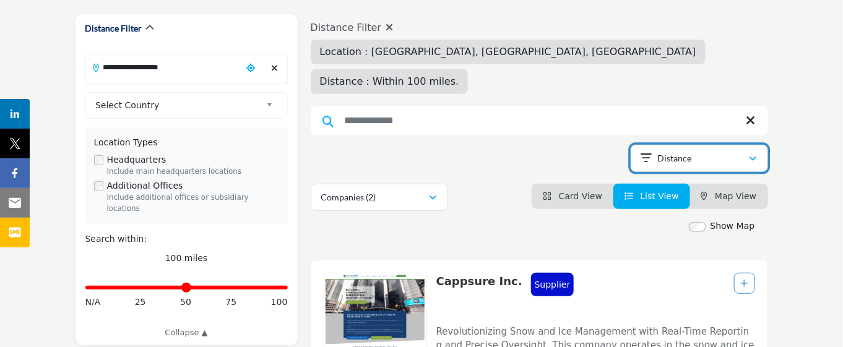
click at [755, 155] on icon "button" at bounding box center [752, 159] width 7 height 9
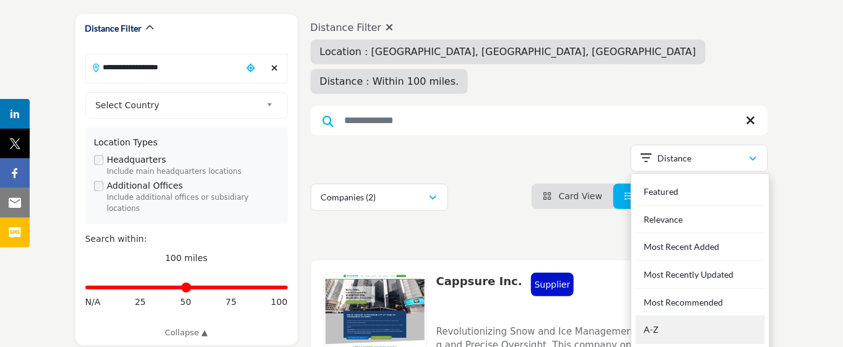
click at [712, 316] on div "A-Z" at bounding box center [699, 330] width 129 height 28
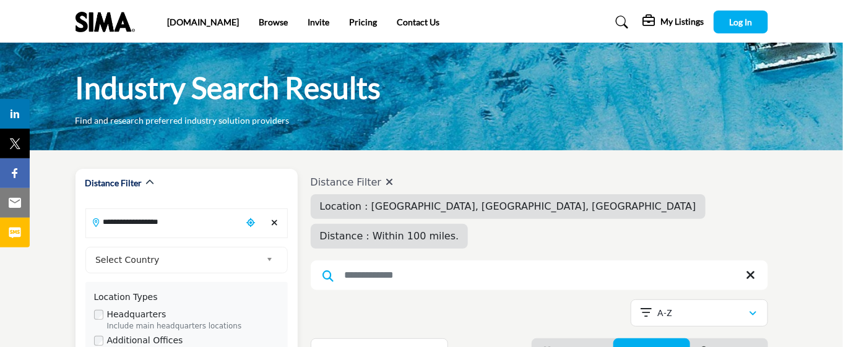
click at [189, 222] on input "**********" at bounding box center [164, 222] width 156 height 24
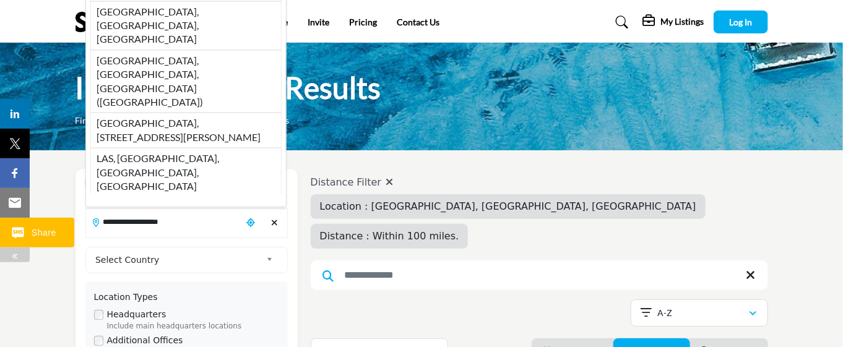
drag, startPoint x: 189, startPoint y: 222, endPoint x: 0, endPoint y: 234, distance: 189.0
paste input "Search Location"
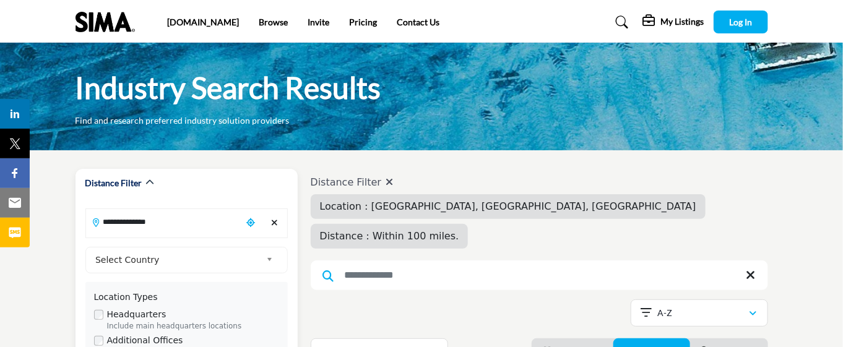
click at [137, 230] on input "**********" at bounding box center [164, 222] width 156 height 24
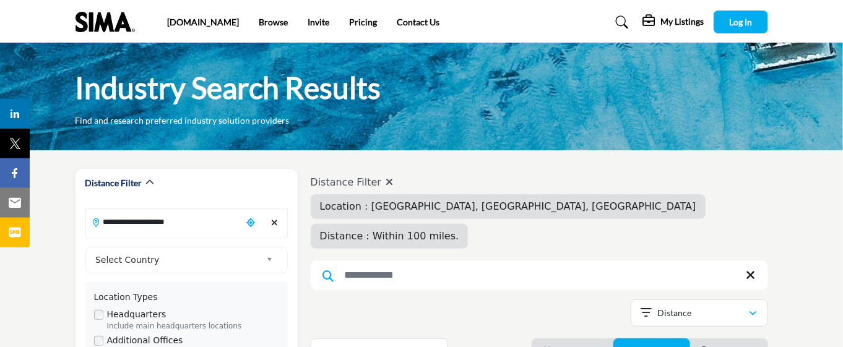
scroll to position [77, 0]
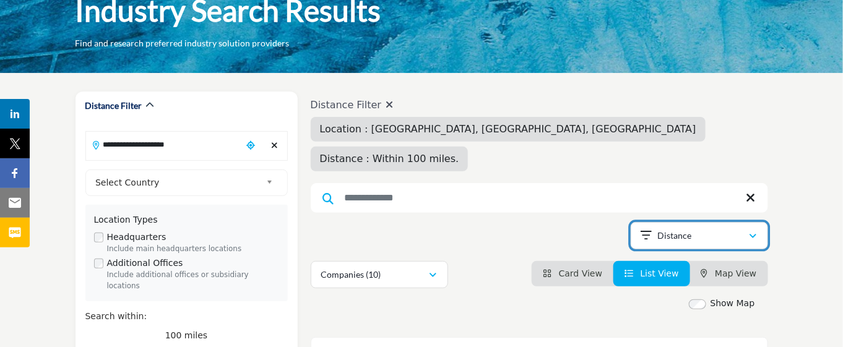
click at [671, 230] on p "Distance" at bounding box center [674, 236] width 34 height 12
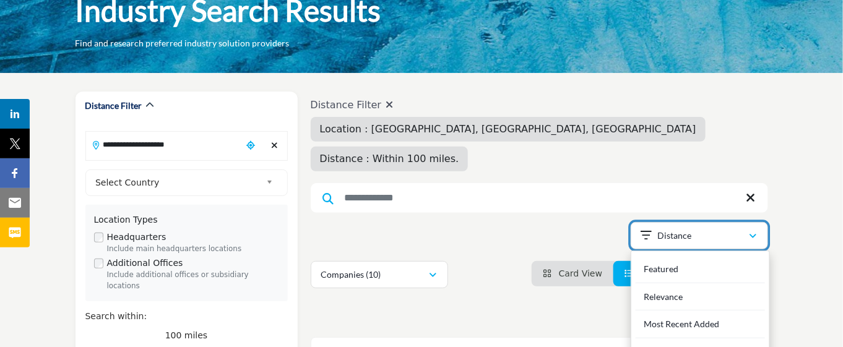
scroll to position [232, 0]
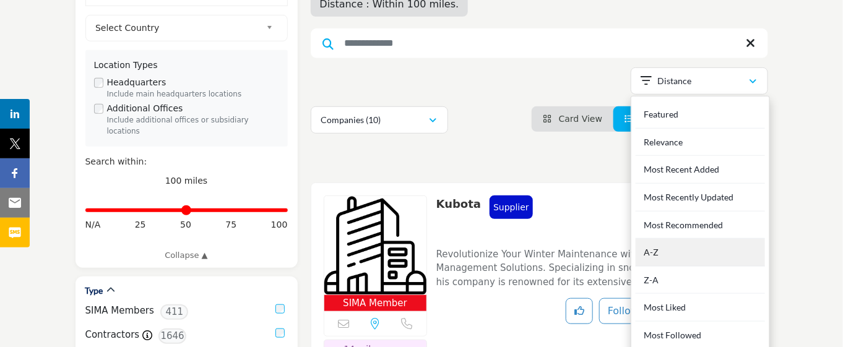
click at [673, 239] on div "A-Z" at bounding box center [699, 253] width 129 height 28
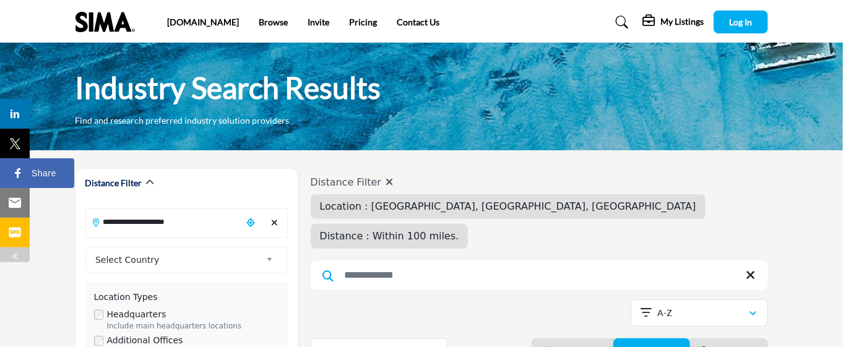
drag, startPoint x: 45, startPoint y: 194, endPoint x: 0, endPoint y: 187, distance: 45.1
paste input "Search Location"
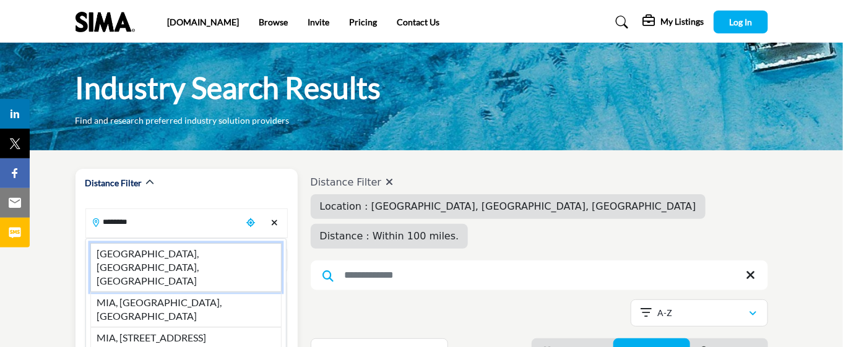
click at [186, 250] on li "[GEOGRAPHIC_DATA], [GEOGRAPHIC_DATA], [GEOGRAPHIC_DATA]" at bounding box center [185, 267] width 191 height 49
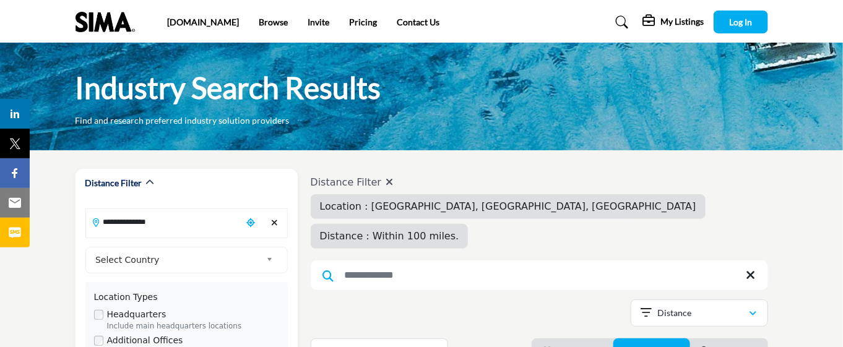
scroll to position [155, 0]
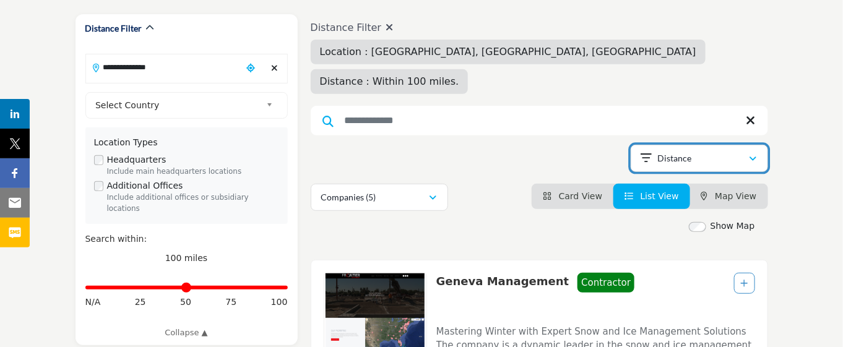
click at [702, 145] on button "Distance" at bounding box center [698, 158] width 137 height 27
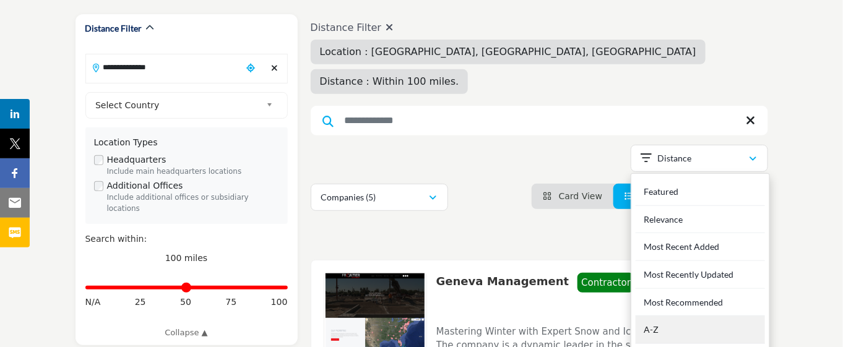
click at [710, 316] on div "A-Z" at bounding box center [699, 330] width 129 height 28
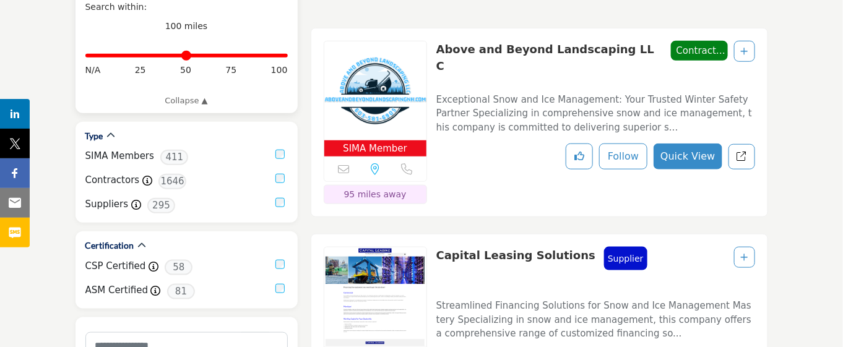
scroll to position [77, 0]
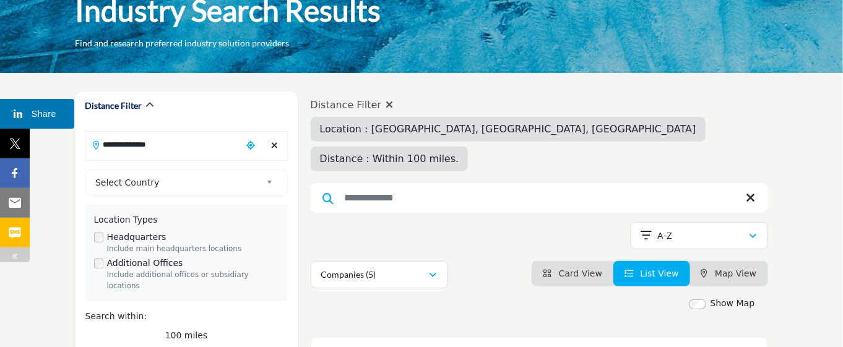
drag, startPoint x: 182, startPoint y: 138, endPoint x: 0, endPoint y: 119, distance: 183.5
paste input "Search Location"
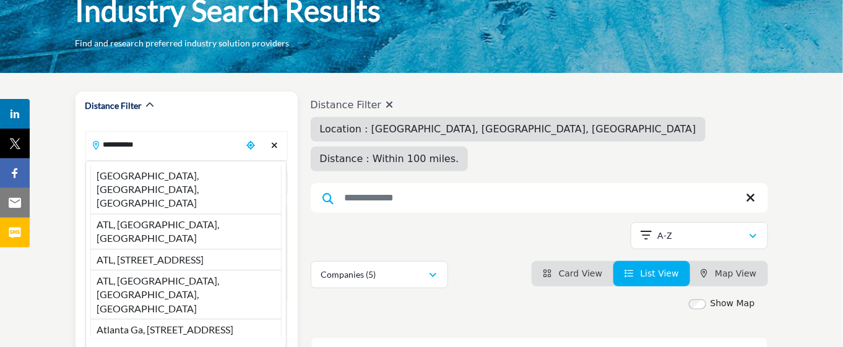
drag, startPoint x: 184, startPoint y: 179, endPoint x: 226, endPoint y: 181, distance: 42.8
click at [184, 178] on li "[GEOGRAPHIC_DATA], [GEOGRAPHIC_DATA], [GEOGRAPHIC_DATA]" at bounding box center [185, 190] width 191 height 48
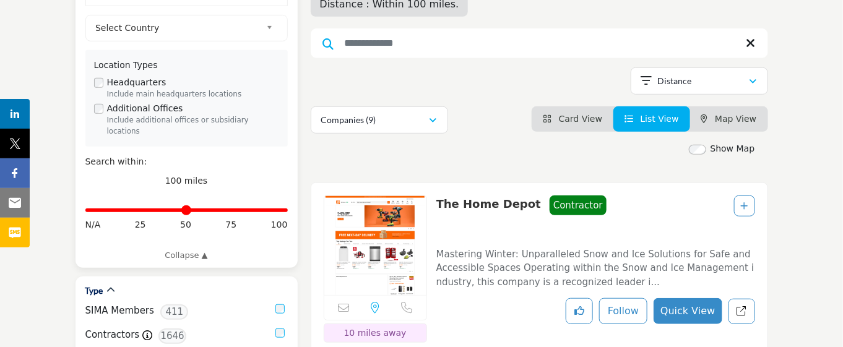
scroll to position [309, 0]
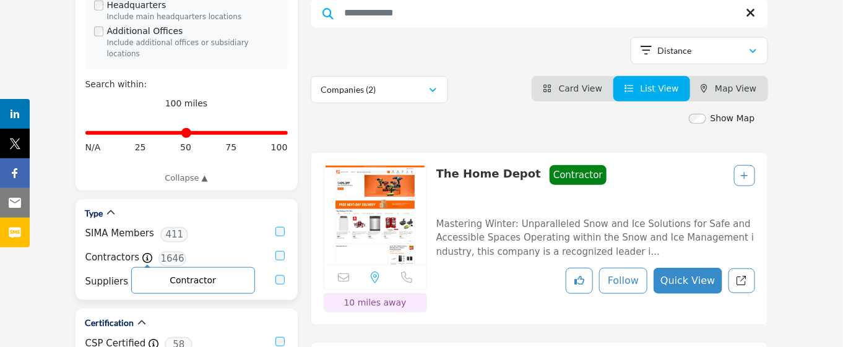
click at [144, 263] on icon at bounding box center [147, 258] width 10 height 10
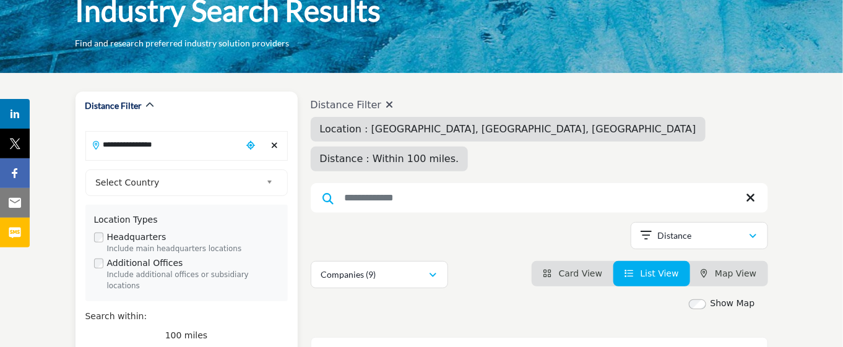
scroll to position [155, 0]
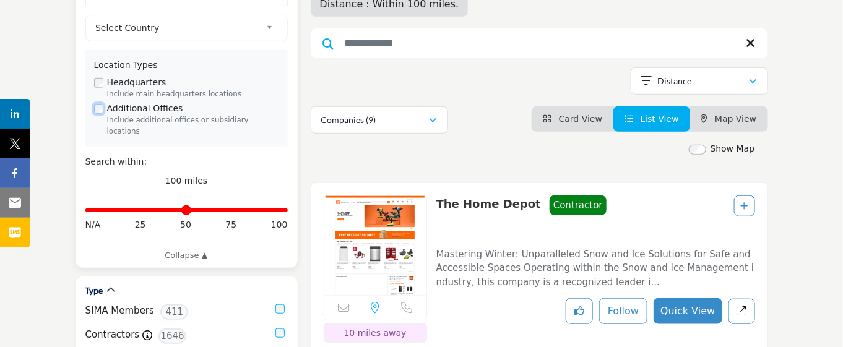
scroll to position [309, 0]
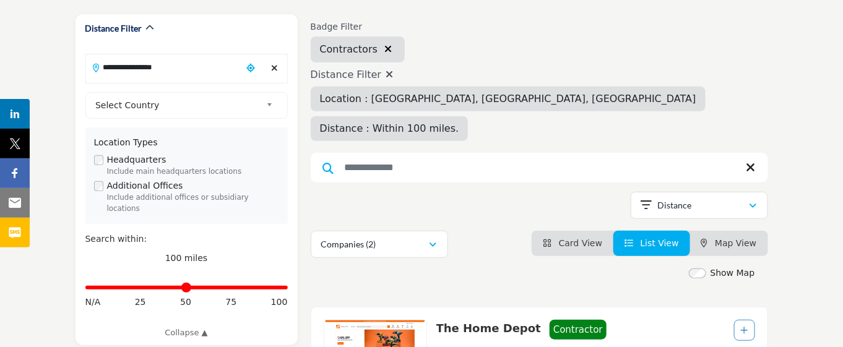
scroll to position [232, 0]
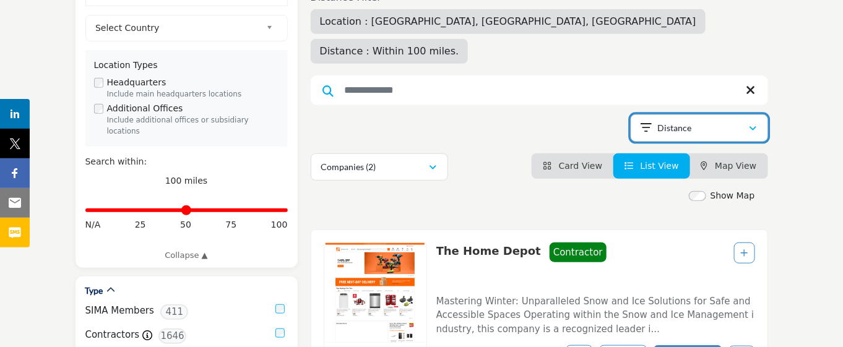
click at [752, 124] on icon "button" at bounding box center [752, 128] width 7 height 9
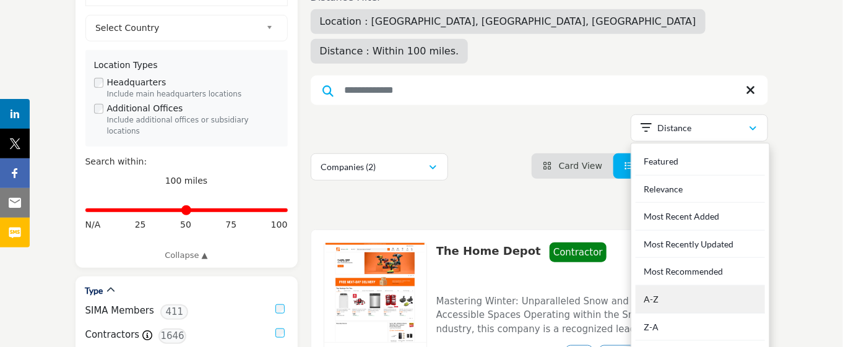
click at [689, 286] on div "A-Z" at bounding box center [699, 300] width 129 height 28
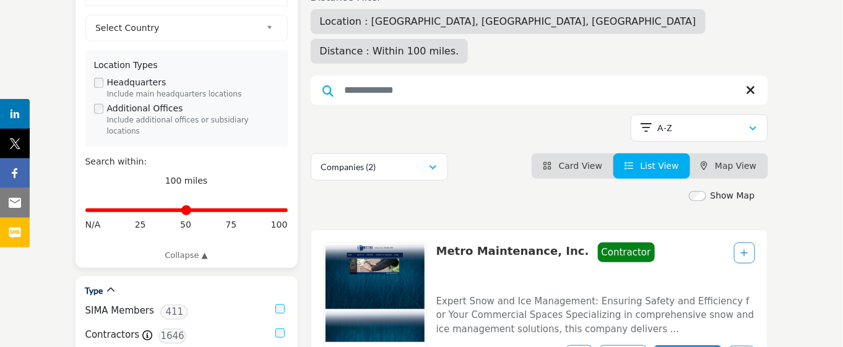
scroll to position [155, 0]
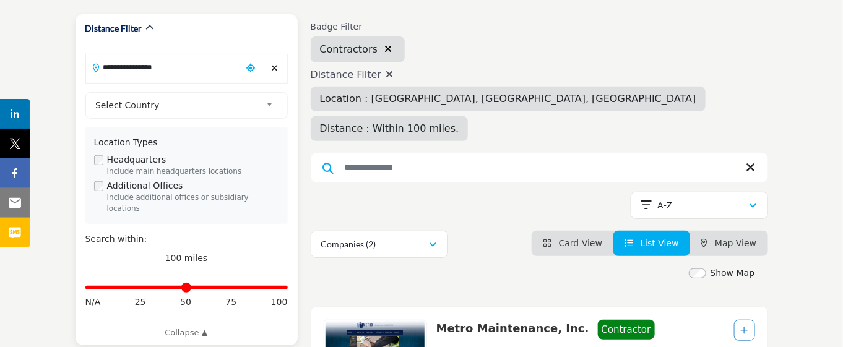
click at [204, 77] on input "**********" at bounding box center [164, 67] width 156 height 24
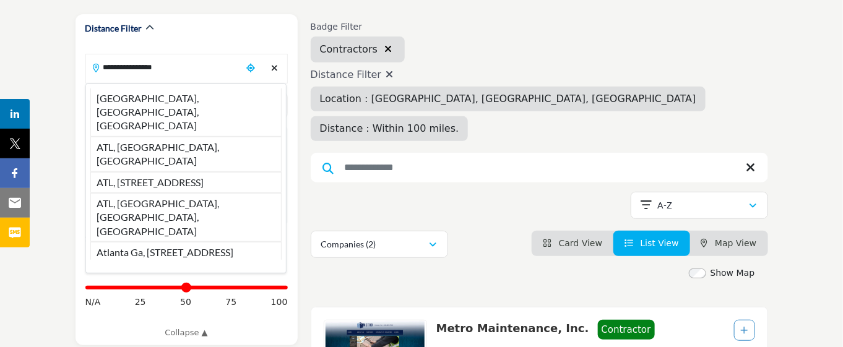
drag, startPoint x: 195, startPoint y: 73, endPoint x: 0, endPoint y: 48, distance: 197.0
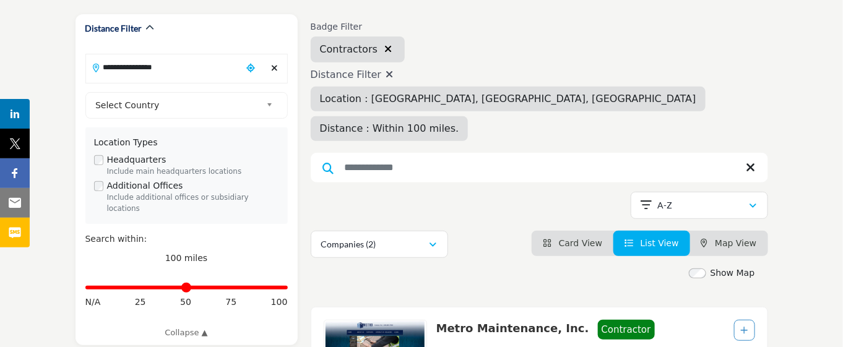
paste input "Search Location"
click at [127, 74] on input "*********" at bounding box center [164, 67] width 156 height 24
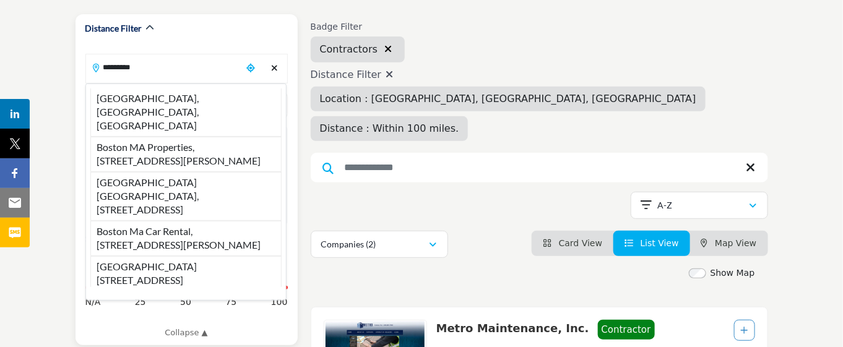
drag, startPoint x: 179, startPoint y: 114, endPoint x: 166, endPoint y: 72, distance: 43.6
click at [178, 137] on li "Boston MA Properties, [STREET_ADDRESS][PERSON_NAME]" at bounding box center [185, 154] width 191 height 35
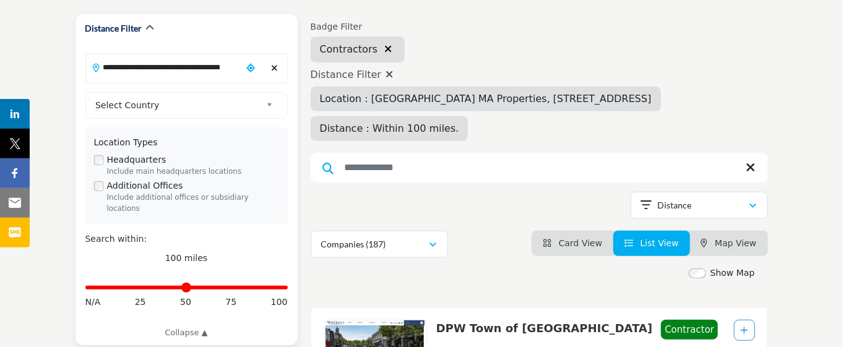
click at [166, 72] on input "**********" at bounding box center [164, 67] width 156 height 24
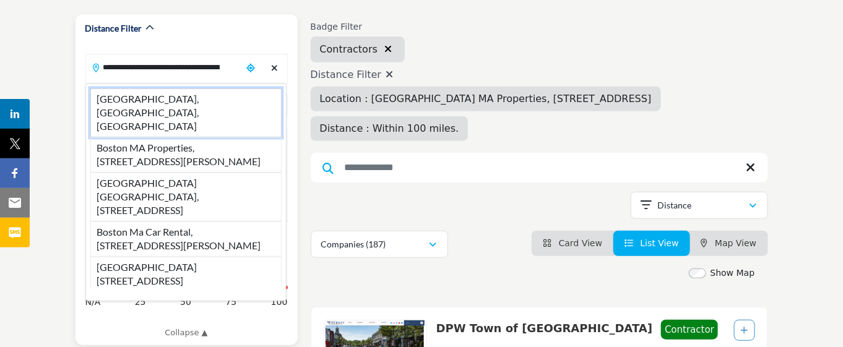
click at [174, 98] on li "[GEOGRAPHIC_DATA], [GEOGRAPHIC_DATA], [GEOGRAPHIC_DATA]" at bounding box center [185, 112] width 191 height 49
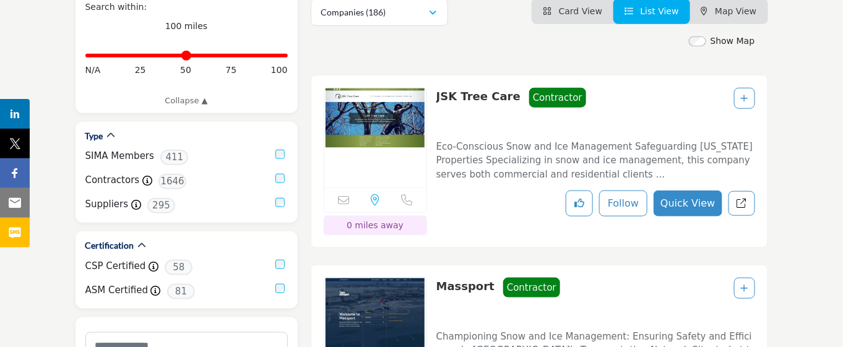
scroll to position [309, 0]
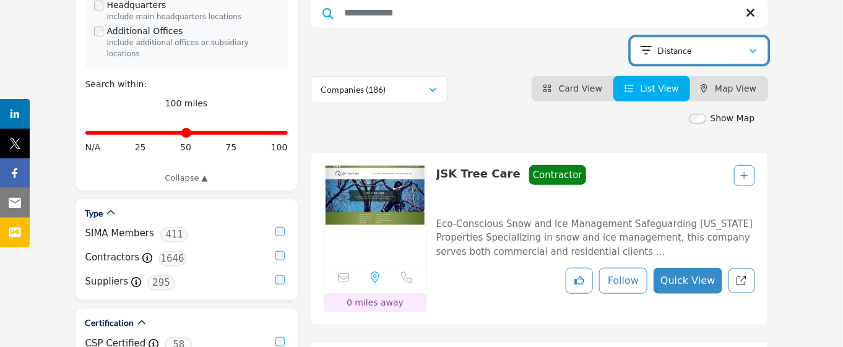
click at [725, 37] on button "Distance" at bounding box center [698, 50] width 137 height 27
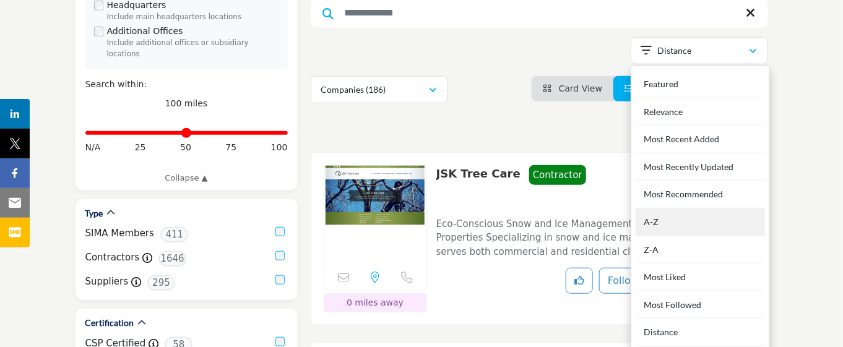
click at [691, 211] on div "A-Z" at bounding box center [699, 222] width 129 height 28
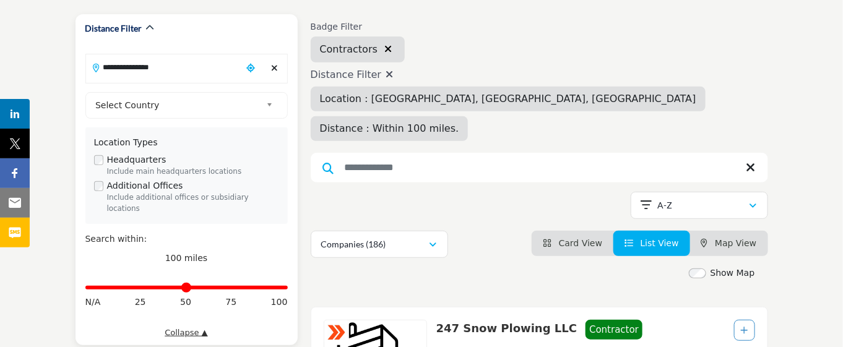
scroll to position [77, 0]
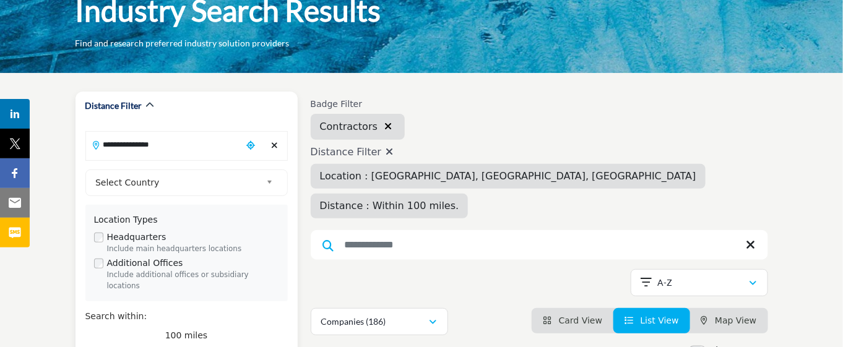
click at [217, 141] on input "**********" at bounding box center [164, 144] width 156 height 24
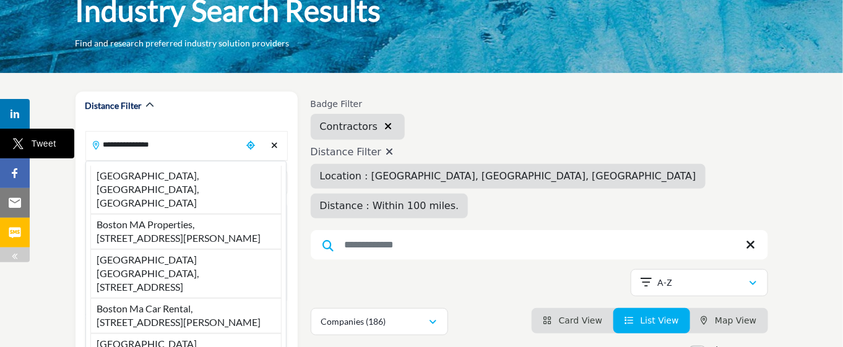
drag, startPoint x: 196, startPoint y: 144, endPoint x: 0, endPoint y: 131, distance: 196.5
paste input "Search Location"
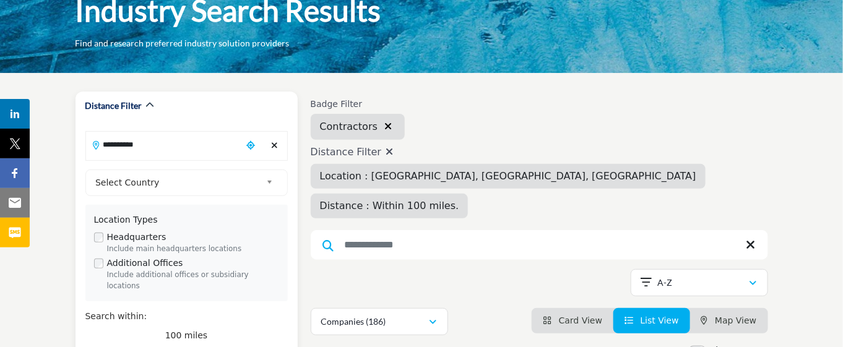
click at [145, 145] on input "**********" at bounding box center [164, 144] width 156 height 24
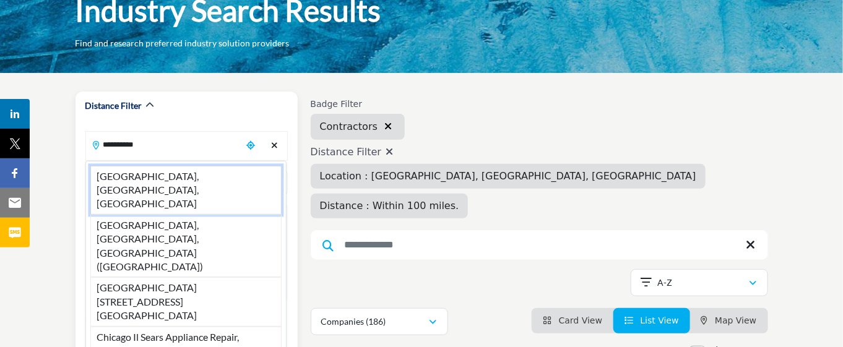
click at [158, 176] on li "[GEOGRAPHIC_DATA], [GEOGRAPHIC_DATA], [GEOGRAPHIC_DATA]" at bounding box center [185, 190] width 191 height 49
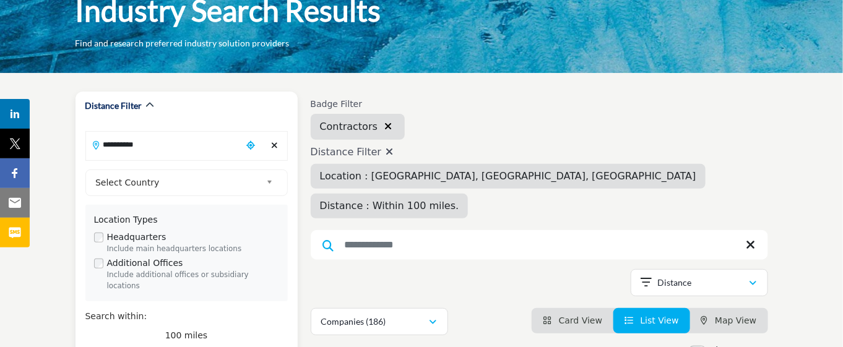
type input "**********"
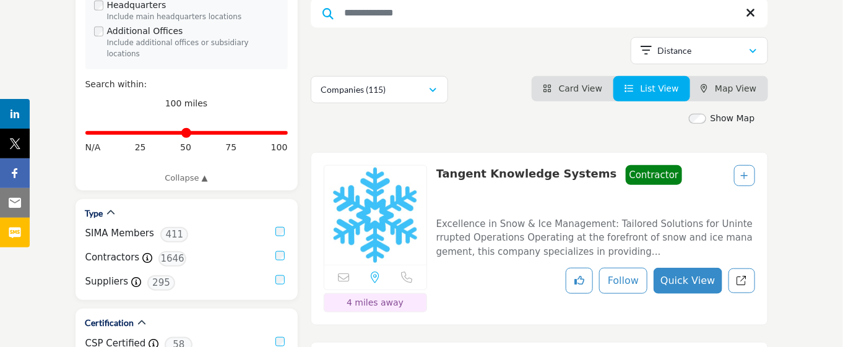
scroll to position [232, 0]
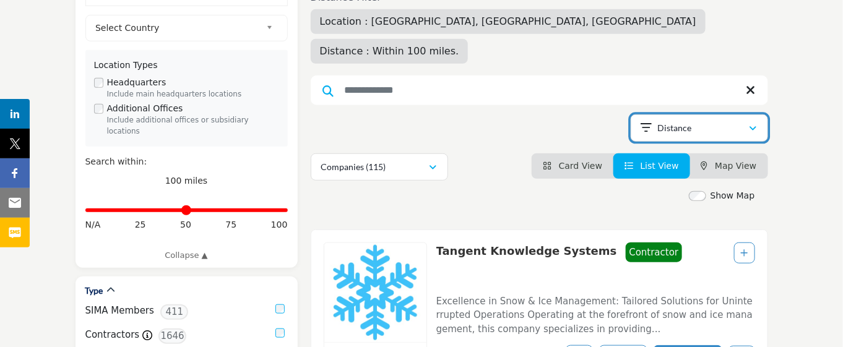
click at [749, 122] on div "button" at bounding box center [753, 127] width 9 height 11
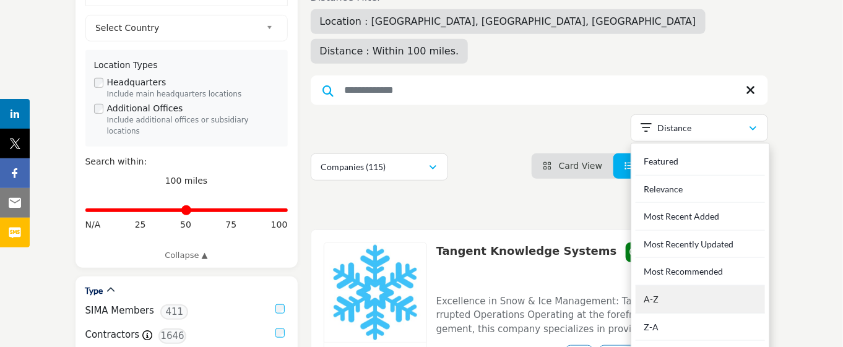
click at [727, 286] on div "A-Z" at bounding box center [699, 300] width 129 height 28
